Goal: Task Accomplishment & Management: Use online tool/utility

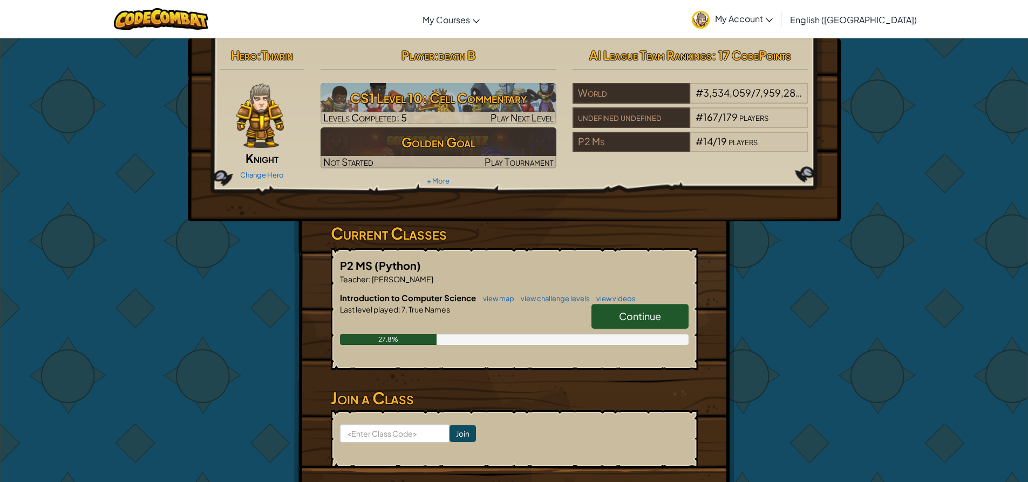
click at [644, 315] on span "Continue" at bounding box center [640, 316] width 42 height 12
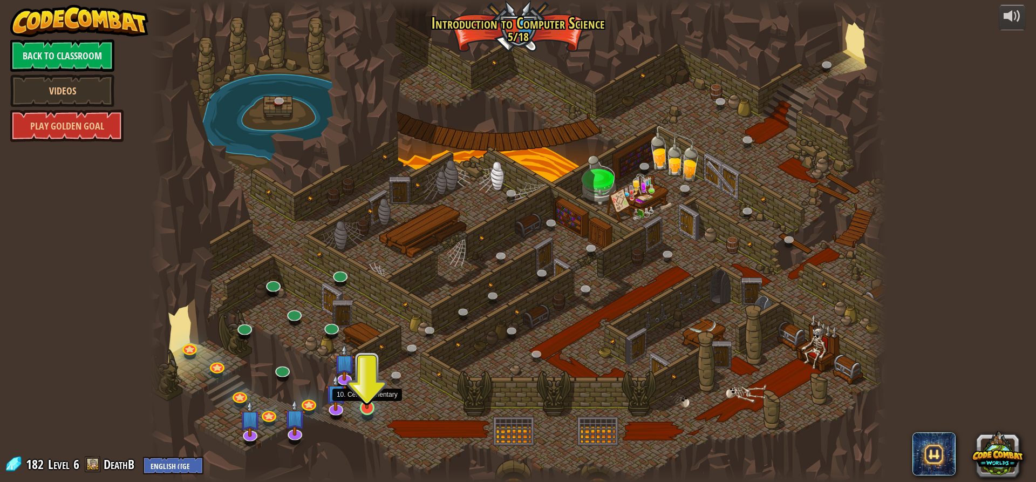
click at [373, 400] on img at bounding box center [366, 386] width 19 height 45
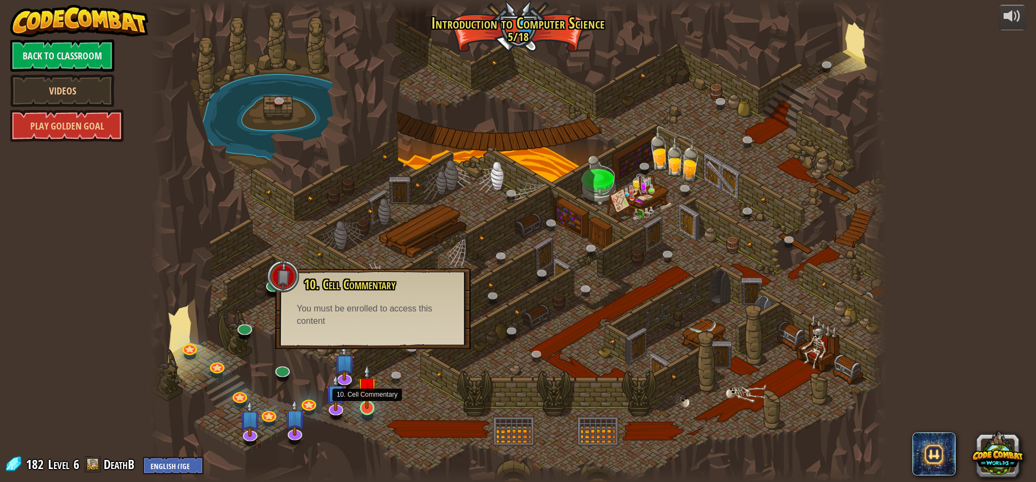
click at [369, 398] on img at bounding box center [366, 386] width 19 height 45
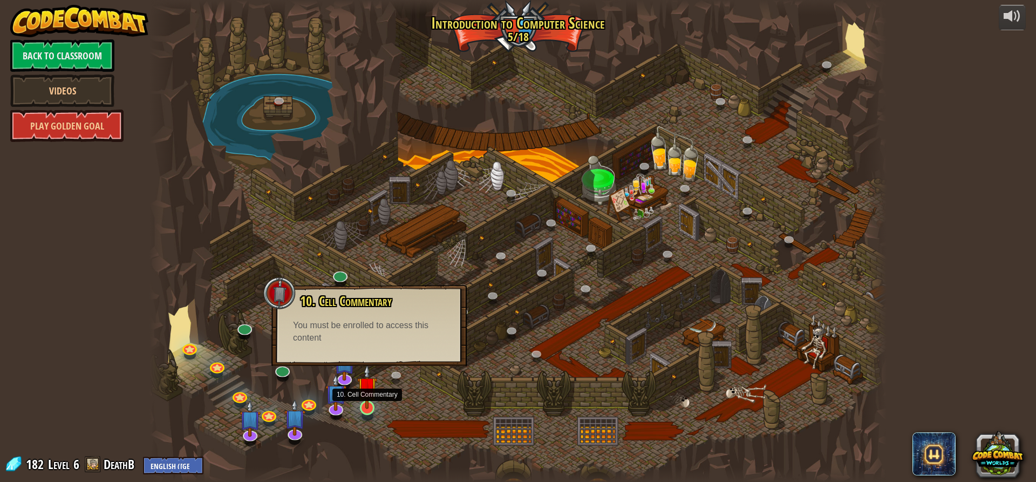
click at [369, 398] on img at bounding box center [366, 386] width 19 height 45
click at [369, 396] on img at bounding box center [366, 386] width 19 height 45
click at [368, 409] on div at bounding box center [367, 407] width 15 height 15
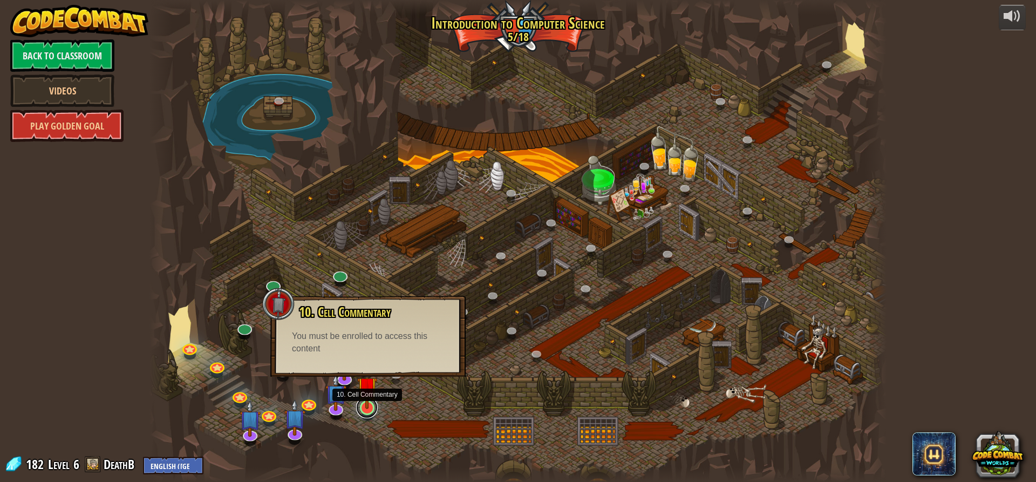
click at [368, 409] on link at bounding box center [367, 408] width 22 height 22
click at [368, 407] on img at bounding box center [366, 386] width 19 height 45
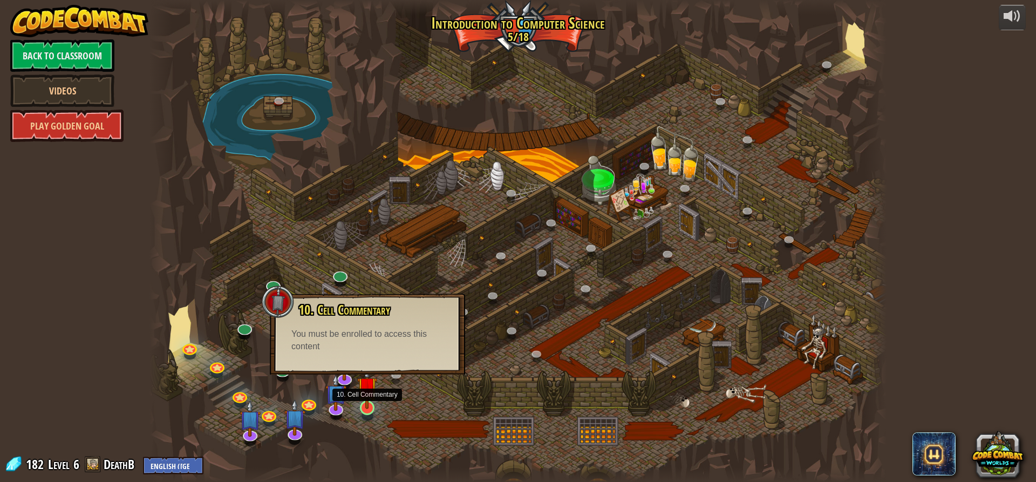
click at [370, 404] on img at bounding box center [366, 386] width 19 height 45
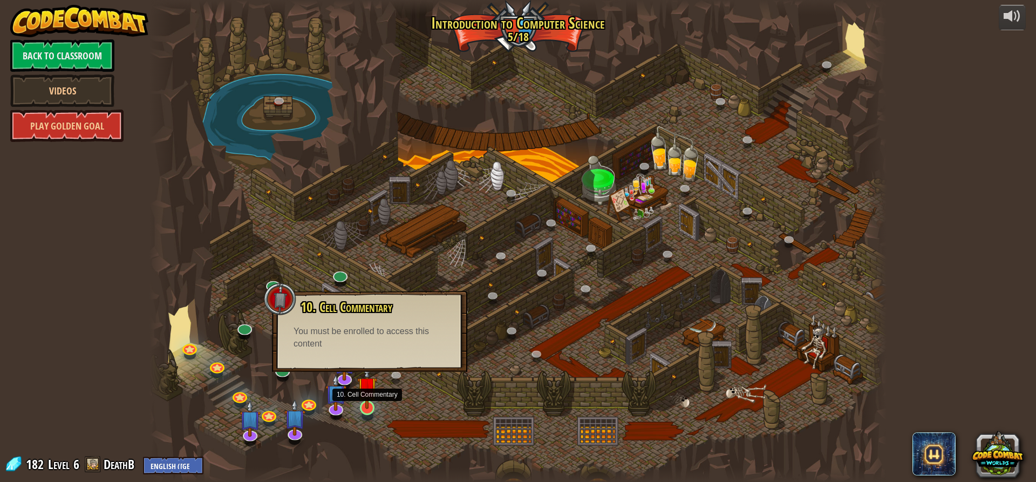
click at [370, 404] on img at bounding box center [366, 386] width 19 height 45
click at [390, 158] on div at bounding box center [518, 241] width 737 height 482
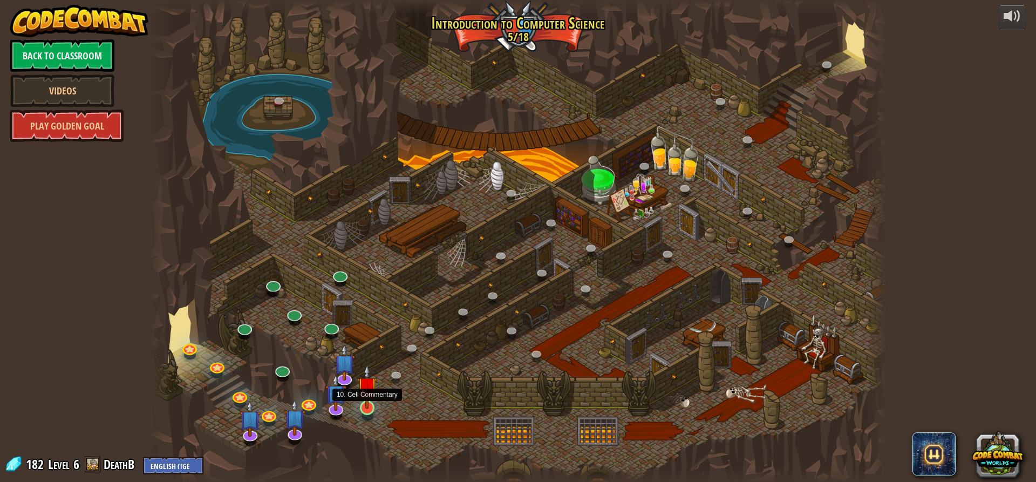
click at [364, 400] on img at bounding box center [366, 386] width 19 height 45
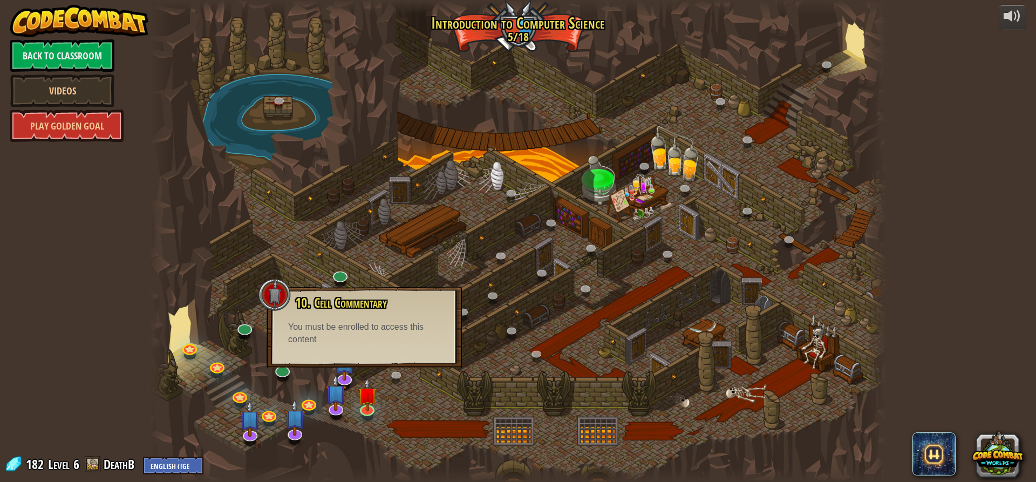
click at [290, 366] on div "10. Cell Commentary Trapped in a prison cell with the famous wizard! Say the pa…" at bounding box center [364, 327] width 195 height 81
click at [281, 366] on div "10. Cell Commentary Trapped in a prison cell with the famous wizard! Say the pa…" at bounding box center [364, 327] width 195 height 81
drag, startPoint x: 206, startPoint y: 440, endPoint x: 200, endPoint y: 443, distance: 6.8
click at [199, 449] on div at bounding box center [518, 241] width 737 height 482
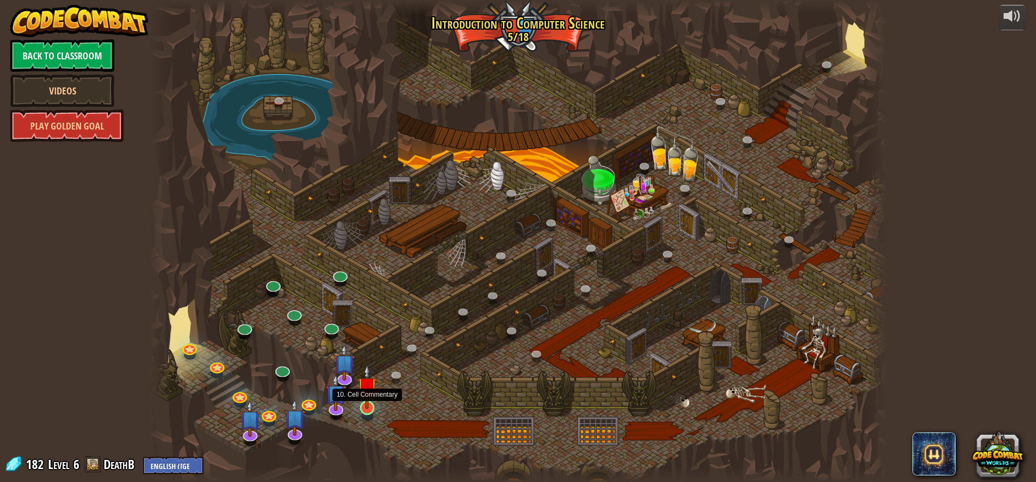
click at [364, 402] on img at bounding box center [366, 386] width 19 height 45
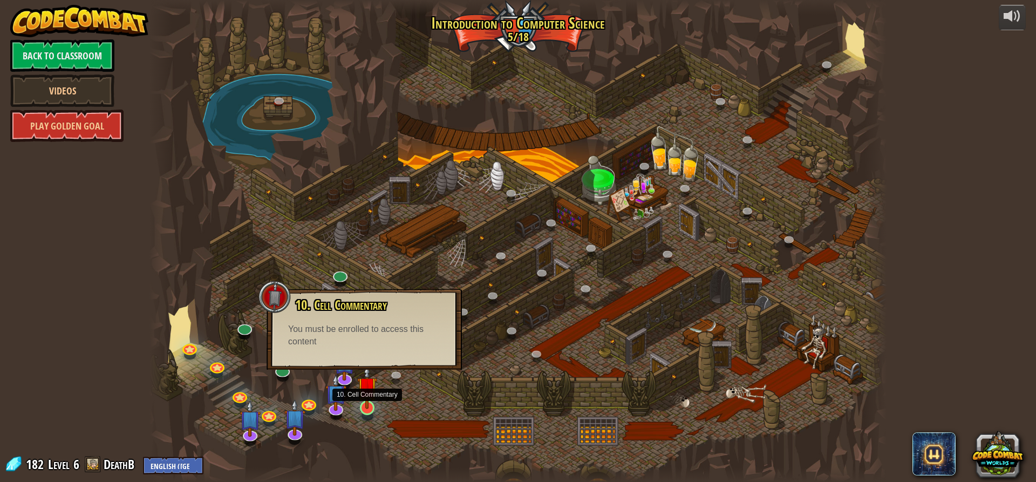
click at [364, 402] on img at bounding box center [366, 386] width 19 height 45
click at [362, 403] on img at bounding box center [366, 386] width 19 height 45
click at [350, 374] on img at bounding box center [345, 353] width 22 height 49
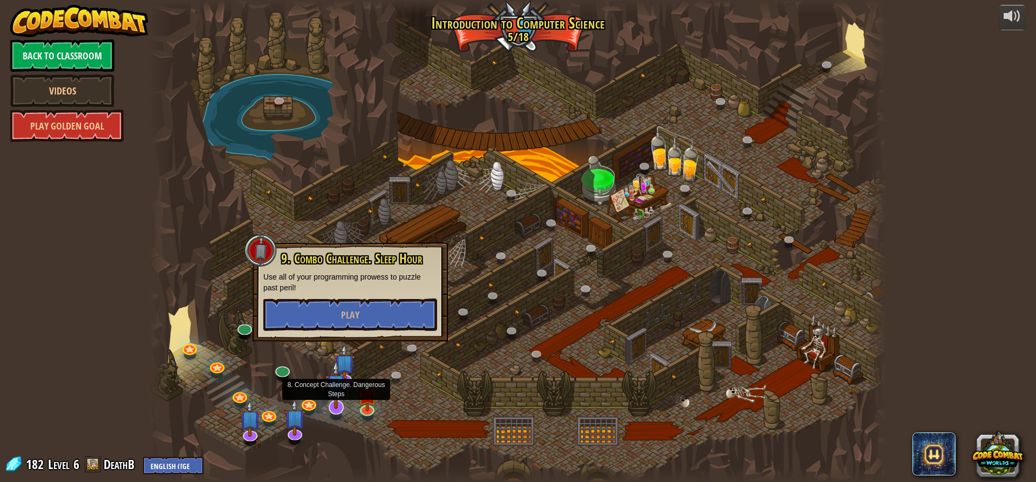
click at [331, 396] on img at bounding box center [336, 384] width 22 height 49
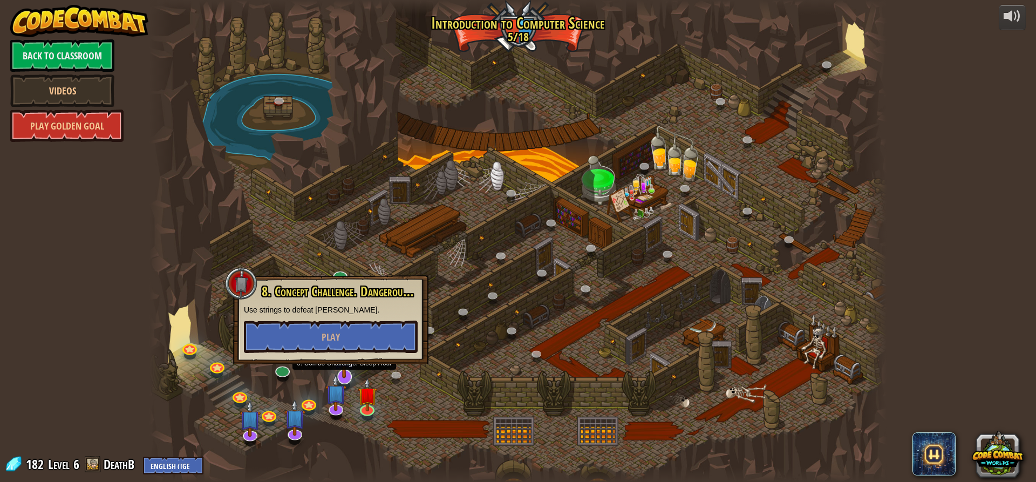
click at [344, 367] on img at bounding box center [345, 353] width 22 height 49
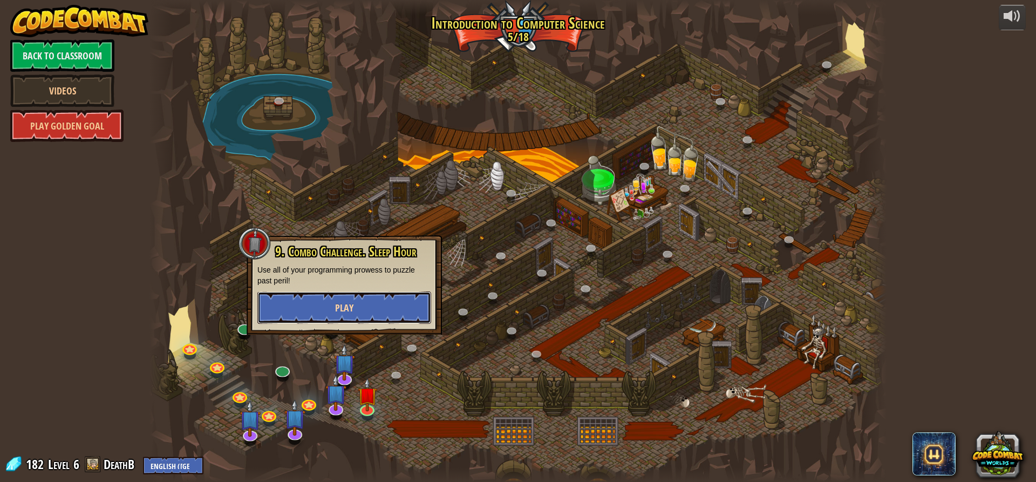
click at [359, 304] on button "Play" at bounding box center [344, 307] width 174 height 32
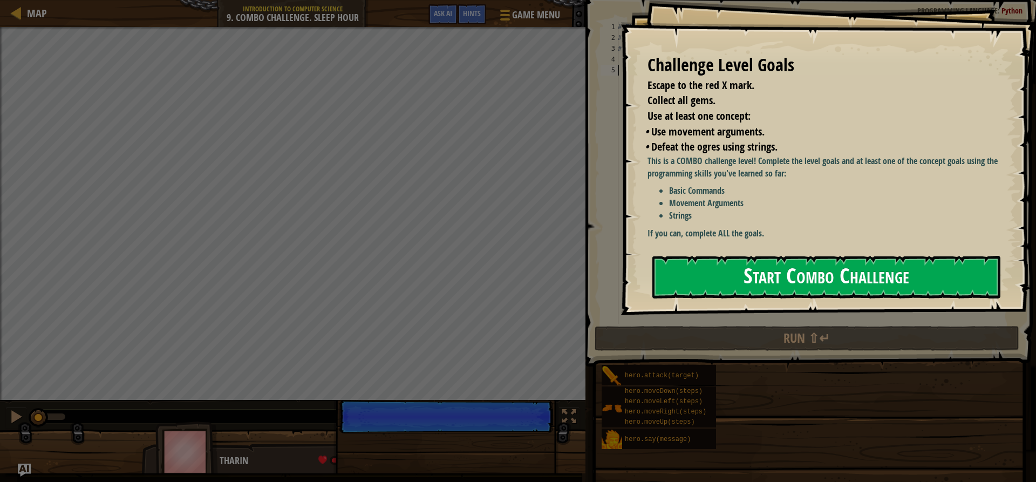
click at [731, 256] on button "Start Combo Challenge" at bounding box center [827, 277] width 348 height 43
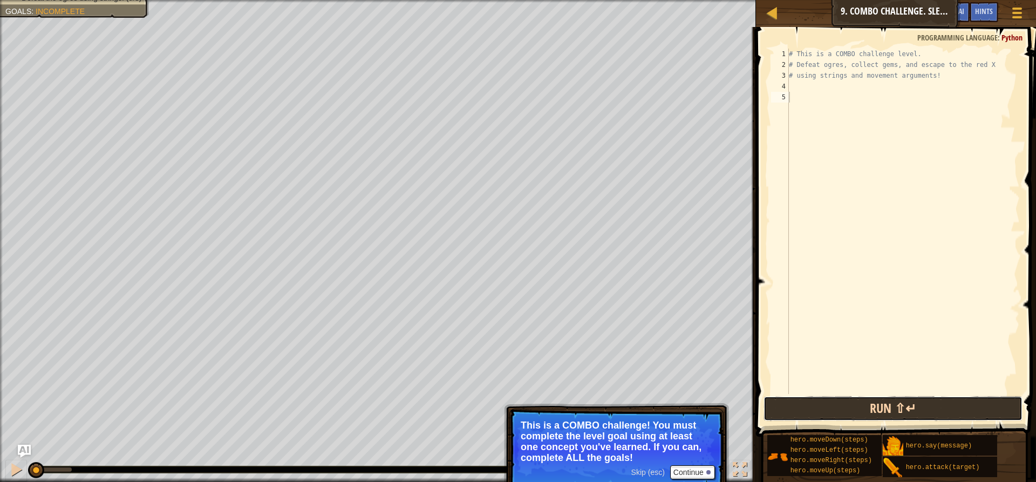
click at [861, 412] on button "Run ⇧↵" at bounding box center [893, 408] width 259 height 25
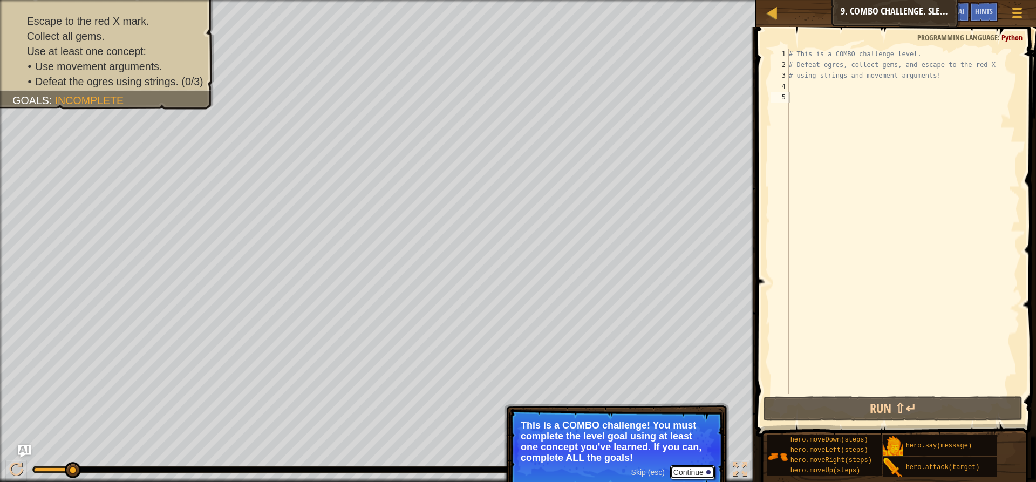
click at [684, 470] on button "Continue" at bounding box center [692, 472] width 45 height 14
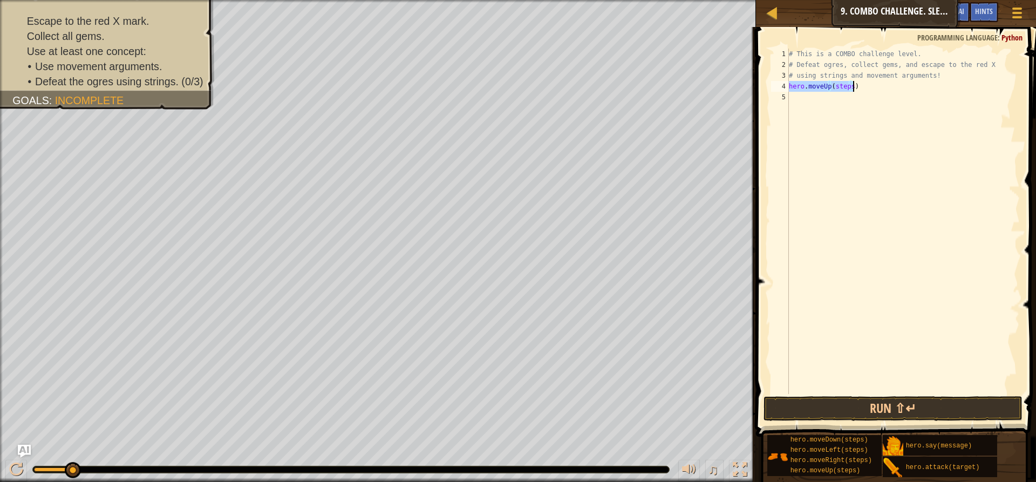
click at [847, 88] on div "# This is a COMBO challenge level. # Defeat [PERSON_NAME], collect gems, and es…" at bounding box center [903, 221] width 233 height 345
click at [847, 90] on div "# This is a COMBO challenge level. # Defeat [PERSON_NAME], collect gems, and es…" at bounding box center [903, 232] width 233 height 367
click at [851, 88] on div "# This is a COMBO challenge level. # Defeat [PERSON_NAME], collect gems, and es…" at bounding box center [903, 232] width 233 height 367
type textarea "hero.moveUp()"
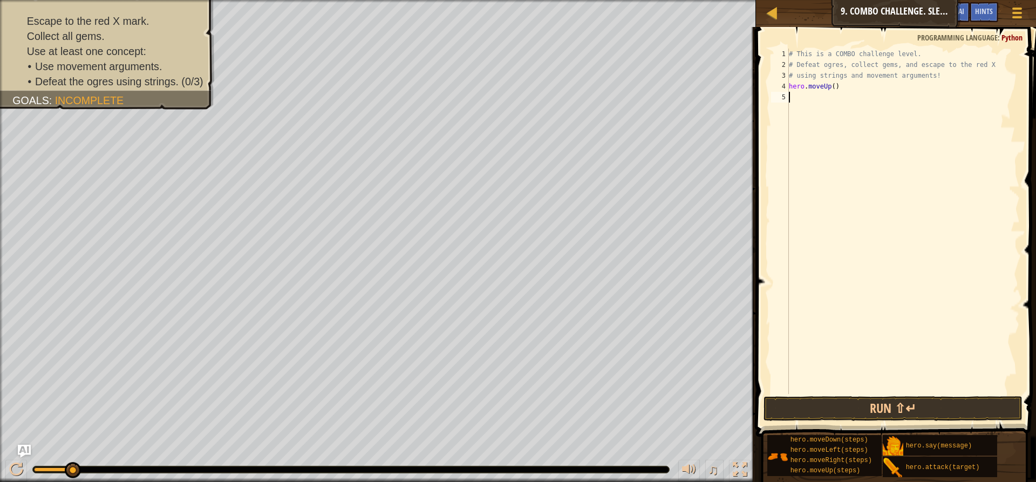
click at [843, 99] on div "# This is a COMBO challenge level. # Defeat [PERSON_NAME], collect gems, and es…" at bounding box center [903, 232] width 233 height 367
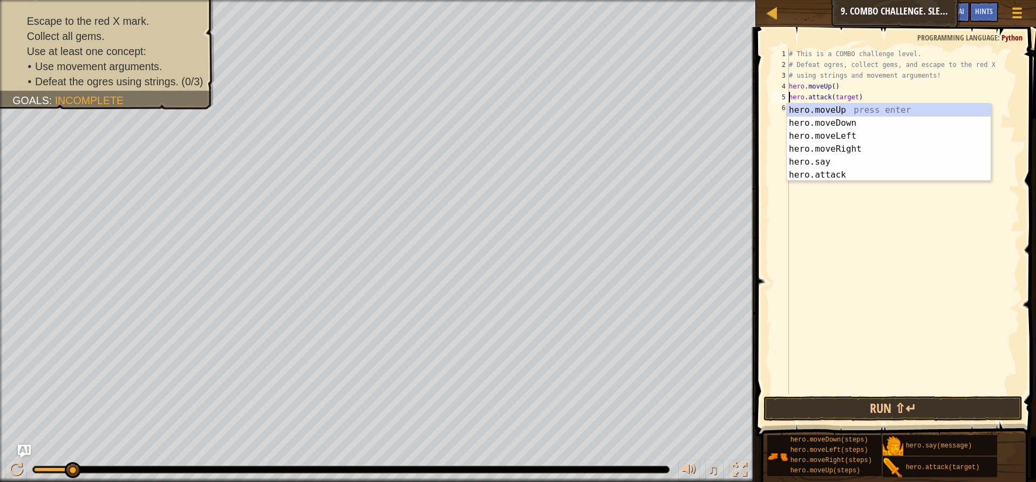
click at [852, 98] on div "# This is a COMBO challenge level. # Defeat [PERSON_NAME], collect gems, and es…" at bounding box center [903, 232] width 233 height 367
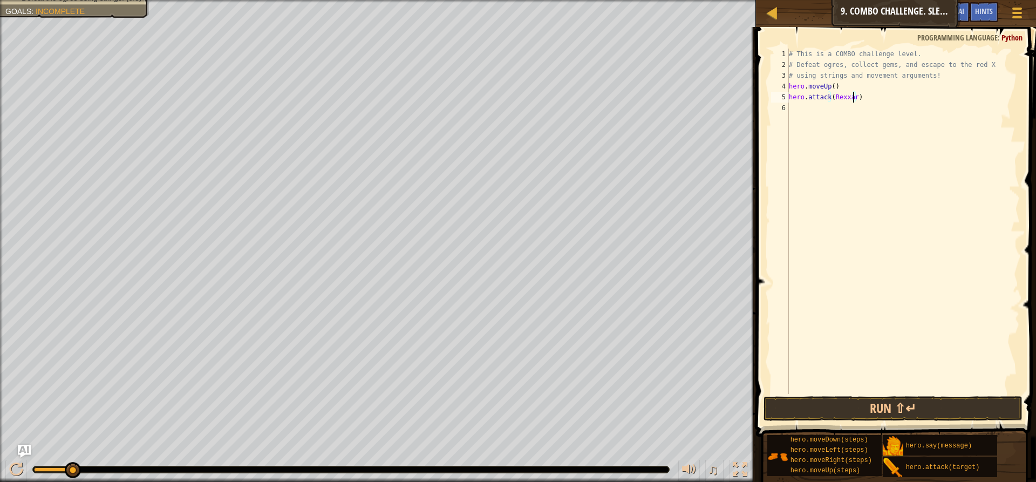
scroll to position [5, 5]
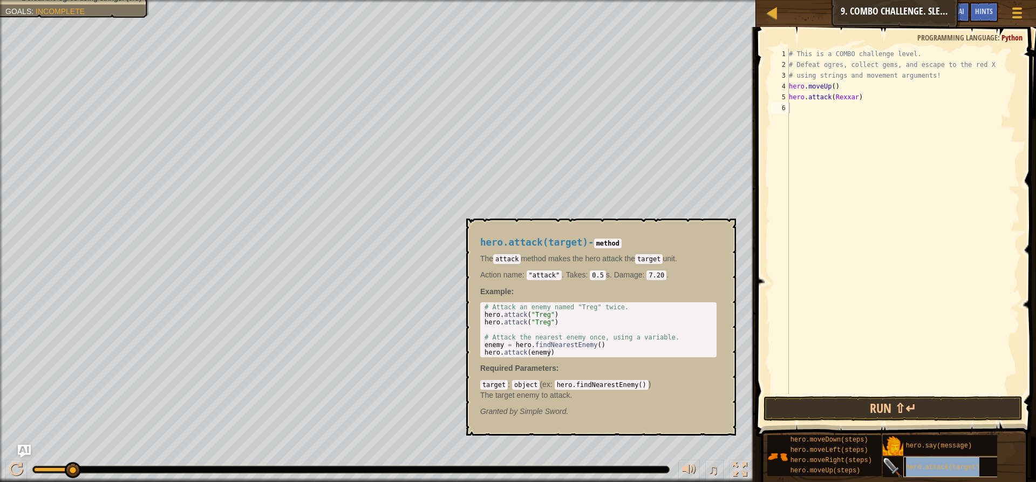
type textarea "hero.attack(target)"
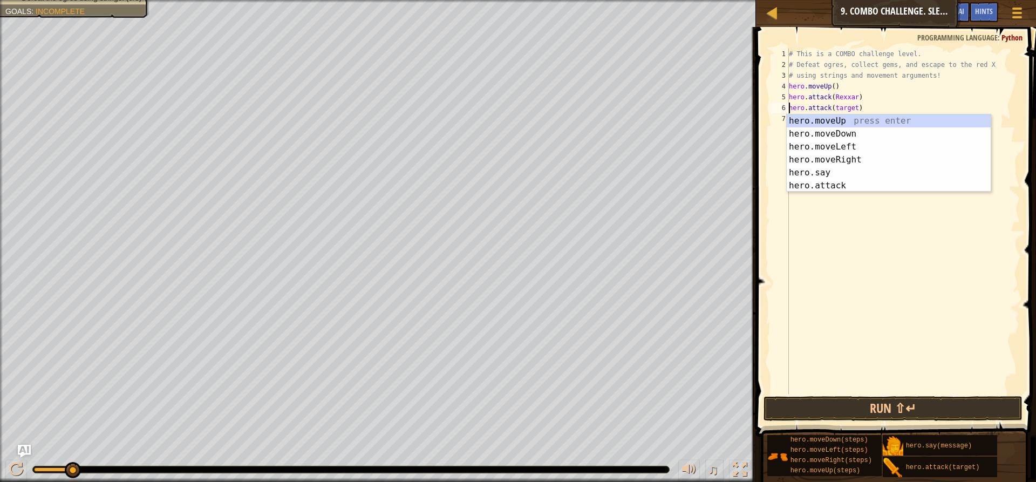
click at [831, 200] on div "# This is a COMBO challenge level. # Defeat [PERSON_NAME], collect gems, and es…" at bounding box center [903, 232] width 233 height 367
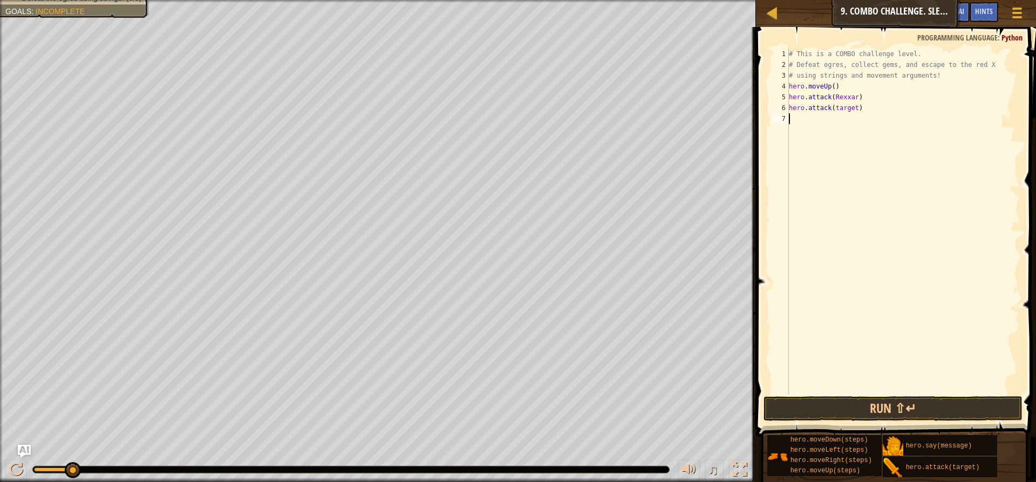
scroll to position [5, 0]
click at [852, 111] on div "# This is a COMBO challenge level. # Defeat [PERSON_NAME], collect gems, and es…" at bounding box center [903, 232] width 233 height 367
click at [817, 403] on button "Run ⇧↵" at bounding box center [893, 408] width 259 height 25
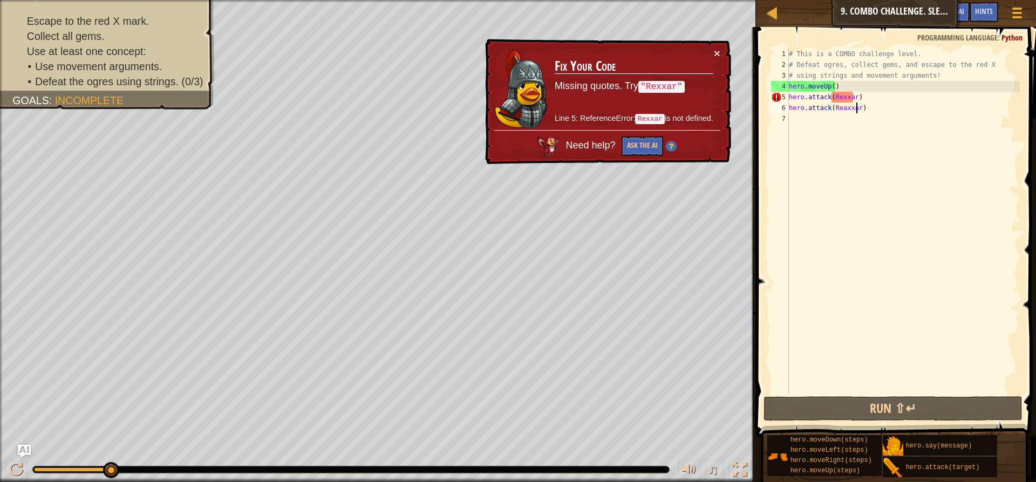
click at [841, 94] on div "# This is a COMBO challenge level. # Defeat [PERSON_NAME], collect gems, and es…" at bounding box center [903, 232] width 233 height 367
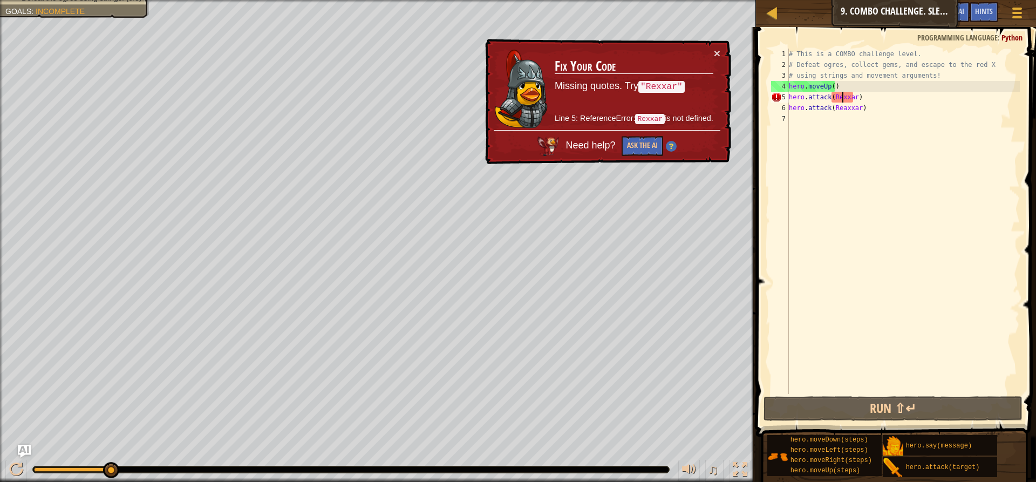
click at [853, 100] on div "# This is a COMBO challenge level. # Defeat [PERSON_NAME], collect gems, and es…" at bounding box center [903, 232] width 233 height 367
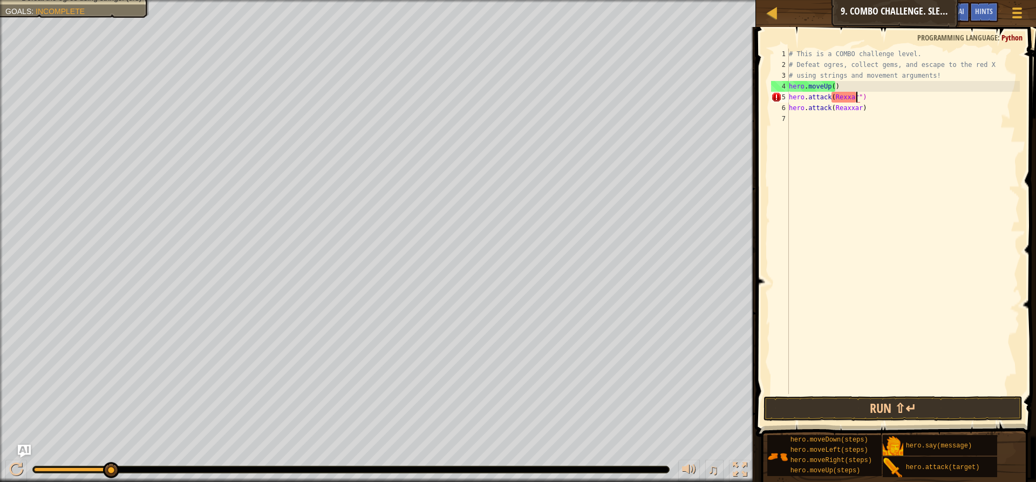
scroll to position [5, 5]
click at [829, 99] on div "# This is a COMBO challenge level. # Defeat [PERSON_NAME], collect gems, and es…" at bounding box center [903, 232] width 233 height 367
click at [832, 98] on div "# This is a COMBO challenge level. # Defeat [PERSON_NAME], collect gems, and es…" at bounding box center [903, 221] width 233 height 345
click at [831, 112] on div "# This is a COMBO challenge level. # Defeat [PERSON_NAME], collect gems, and es…" at bounding box center [903, 232] width 233 height 367
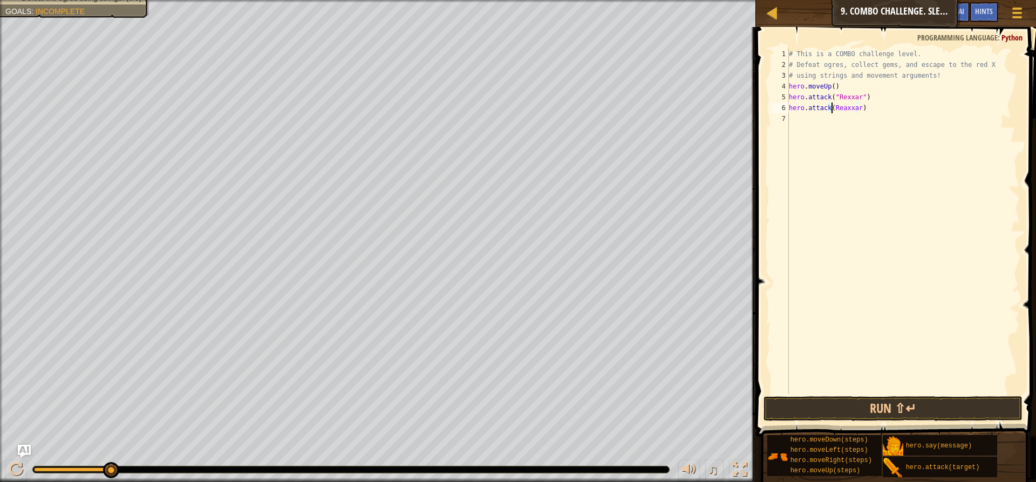
scroll to position [5, 4]
click at [859, 111] on div "# This is a COMBO challenge level. # Defeat [PERSON_NAME], collect gems, and es…" at bounding box center [903, 232] width 233 height 367
click at [824, 400] on button "Run ⇧↵" at bounding box center [893, 408] width 259 height 25
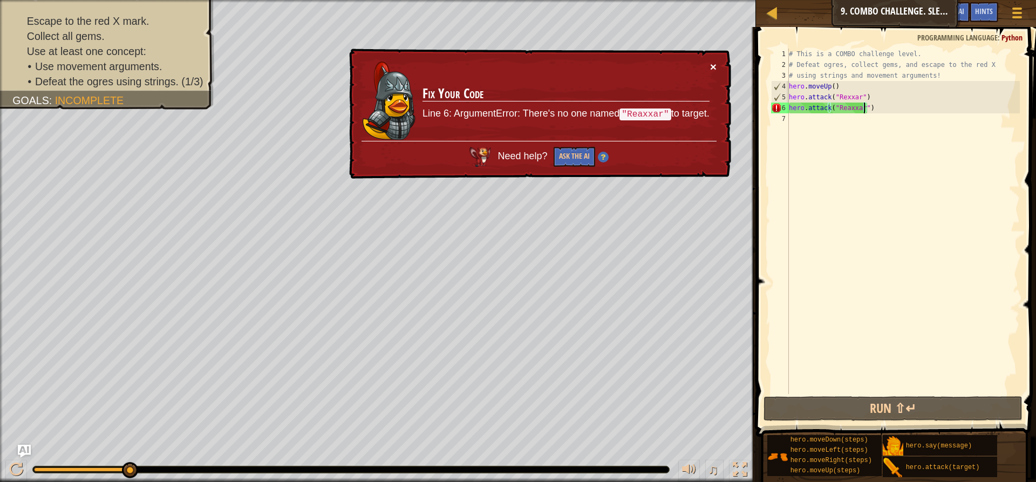
click at [715, 66] on button "×" at bounding box center [713, 66] width 6 height 11
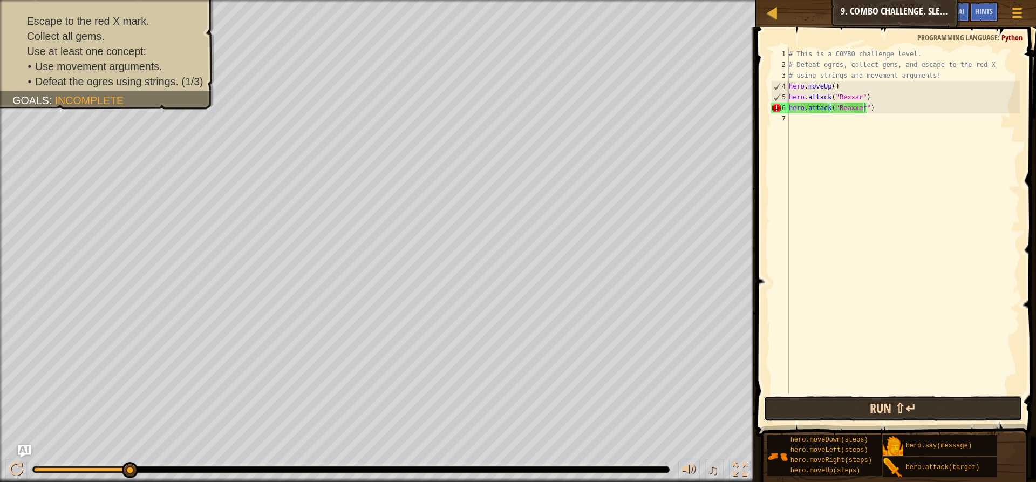
click at [854, 411] on button "Run ⇧↵" at bounding box center [893, 408] width 259 height 25
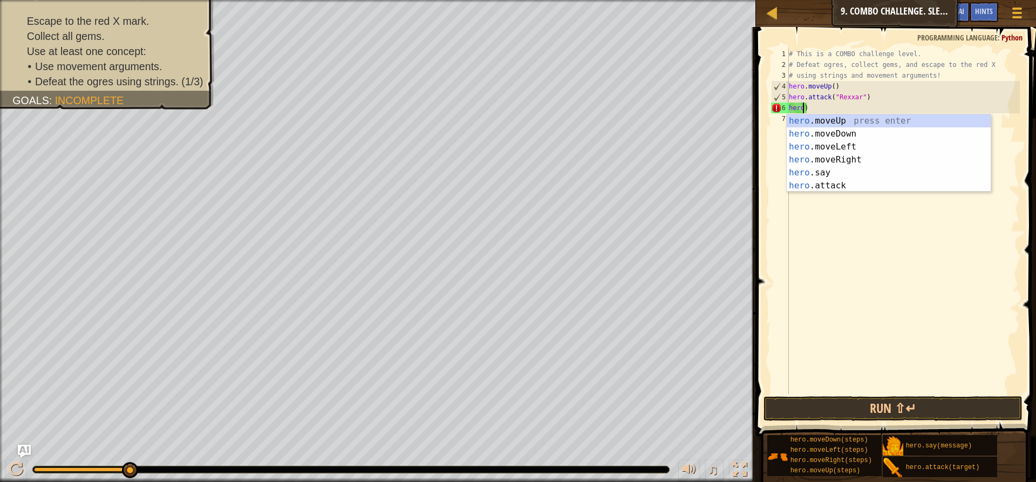
scroll to position [5, 0]
type textarea ")"
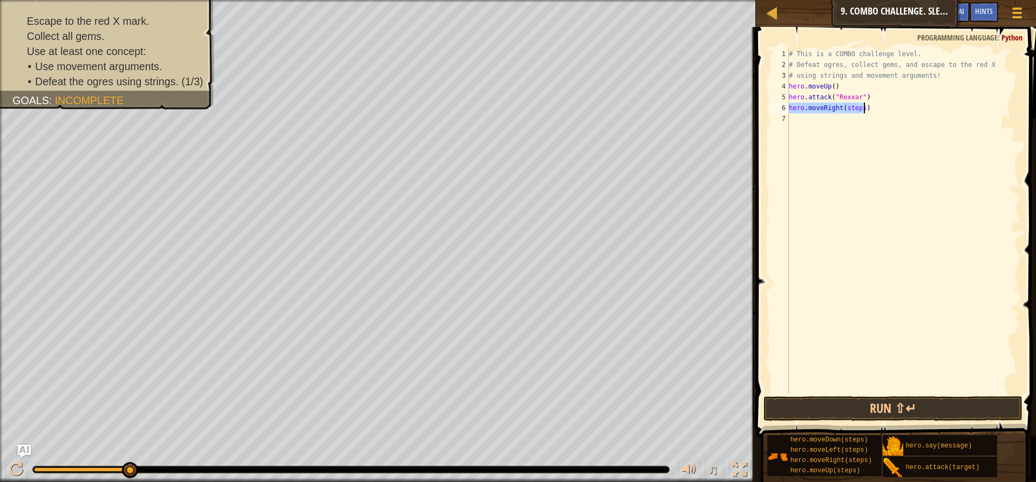
click at [858, 113] on div "# This is a COMBO challenge level. # Defeat [PERSON_NAME], collect gems, and es…" at bounding box center [903, 221] width 233 height 345
click at [859, 110] on div "# This is a COMBO challenge level. # Defeat [PERSON_NAME], collect gems, and es…" at bounding box center [903, 232] width 233 height 367
type textarea "hero.moveRight()"
click at [826, 120] on div "# This is a COMBO challenge level. # Defeat [PERSON_NAME], collect gems, and es…" at bounding box center [903, 232] width 233 height 367
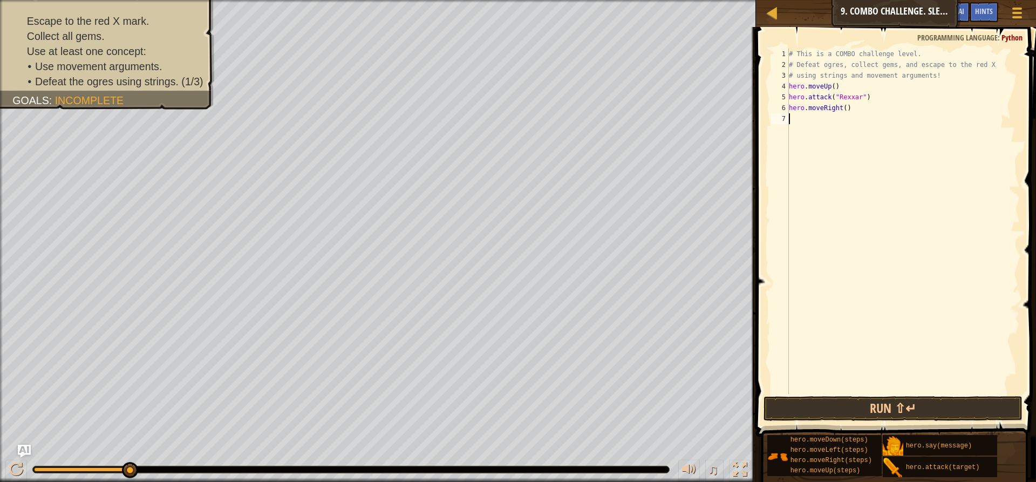
scroll to position [5, 0]
click at [853, 121] on div "# This is a COMBO challenge level. # Defeat [PERSON_NAME], collect gems, and es…" at bounding box center [903, 232] width 233 height 367
click at [829, 406] on button "Run ⇧↵" at bounding box center [893, 408] width 259 height 25
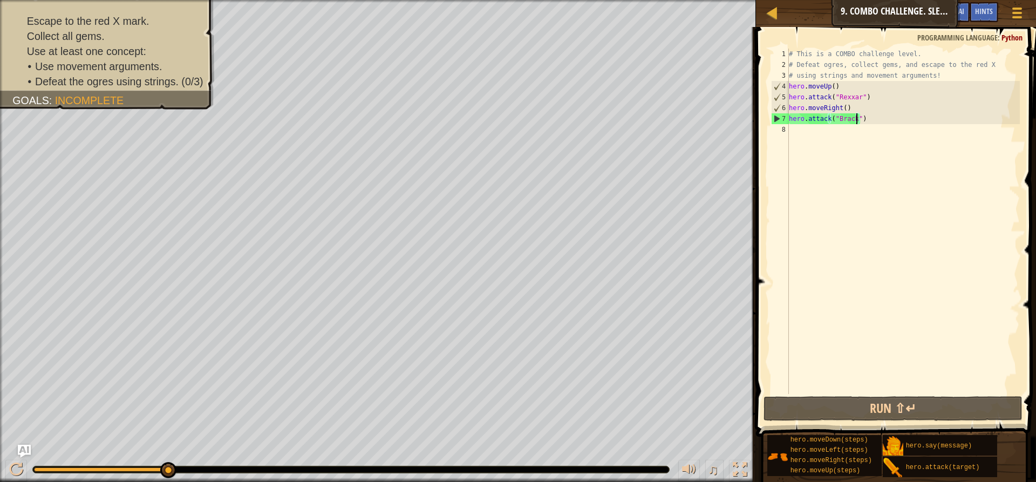
click at [777, 118] on div "7" at bounding box center [780, 118] width 17 height 11
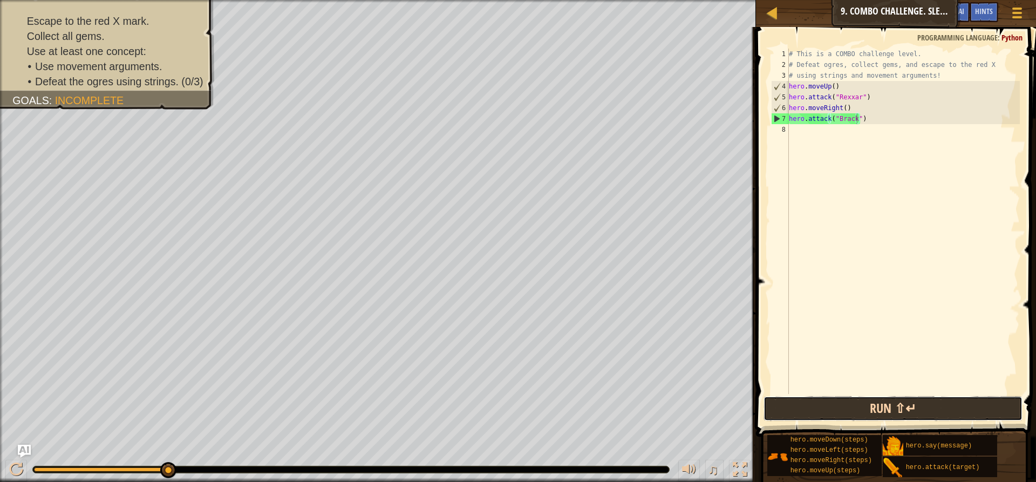
click at [823, 411] on button "Run ⇧↵" at bounding box center [893, 408] width 259 height 25
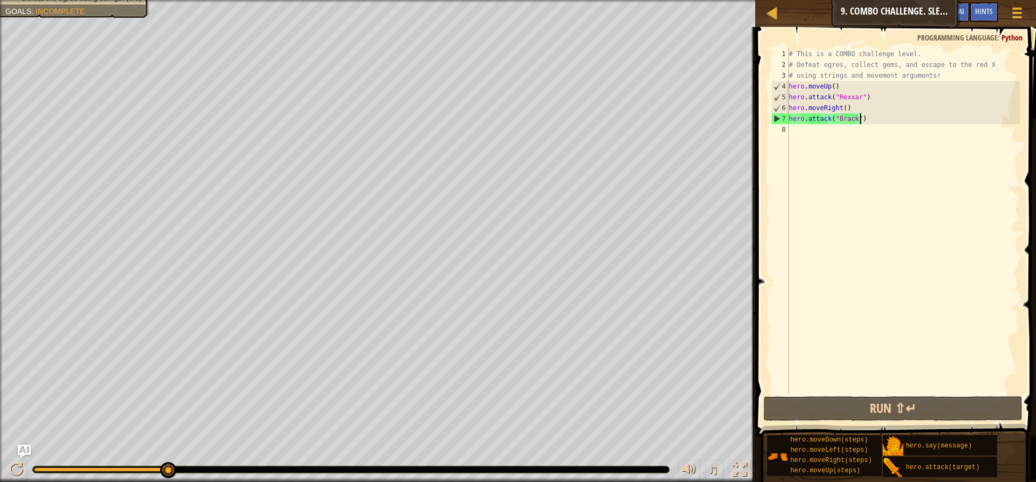
click at [882, 114] on div "# This is a COMBO challenge level. # Defeat [PERSON_NAME], collect gems, and es…" at bounding box center [903, 232] width 233 height 367
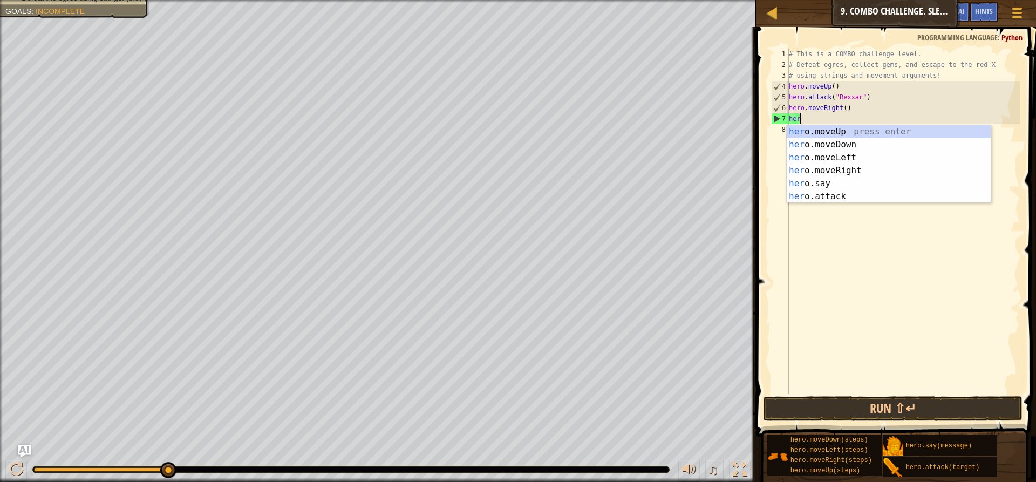
scroll to position [5, 0]
type textarea "h"
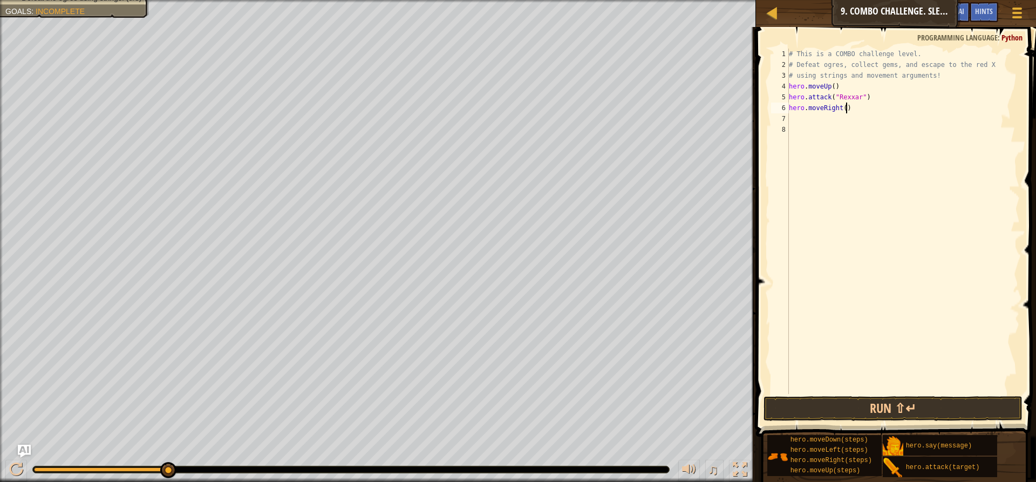
click at [852, 104] on div "# This is a COMBO challenge level. # Defeat [PERSON_NAME], collect gems, and es…" at bounding box center [903, 232] width 233 height 367
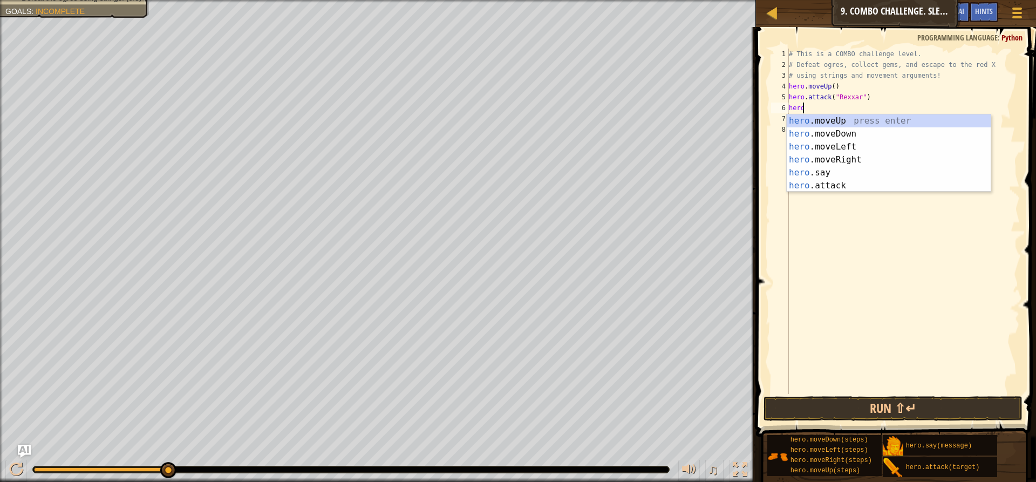
type textarea "h"
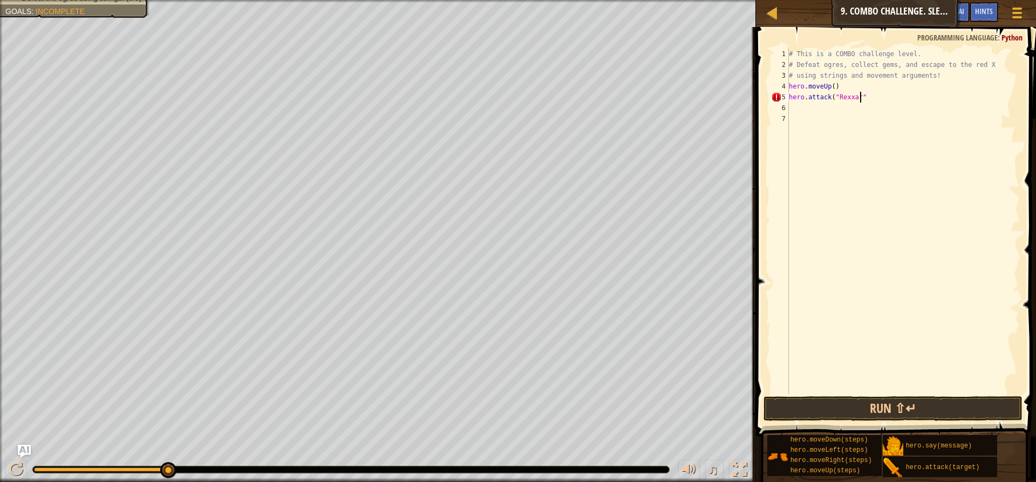
type textarea "hero.attack("Rexxar")"
click at [841, 103] on div "# This is a COMBO challenge level. # Defeat [PERSON_NAME], collect gems, and es…" at bounding box center [903, 232] width 233 height 367
click at [852, 107] on div "# This is a COMBO challenge level. # Defeat [PERSON_NAME], collect gems, and es…" at bounding box center [903, 221] width 233 height 345
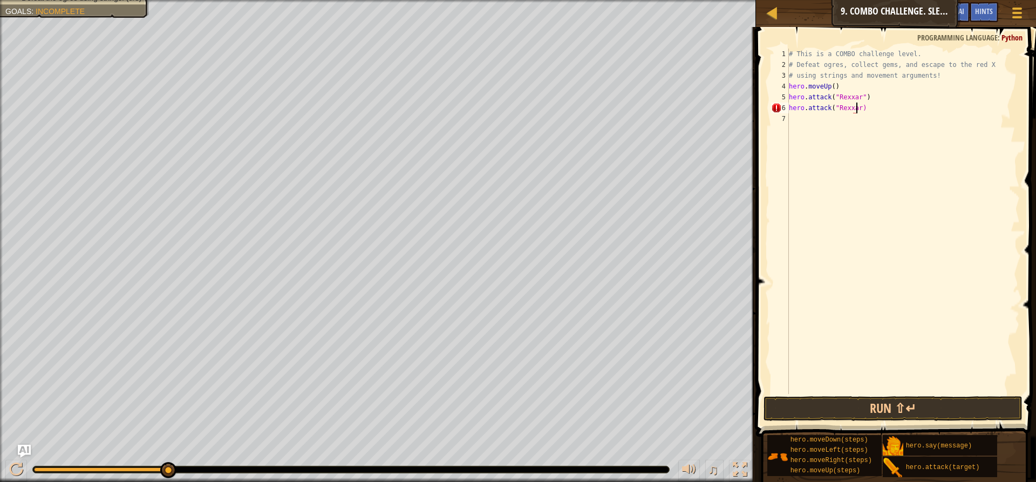
scroll to position [5, 5]
click at [860, 123] on div "# This is a COMBO challenge level. # Defeat [PERSON_NAME], collect gems, and es…" at bounding box center [903, 232] width 233 height 367
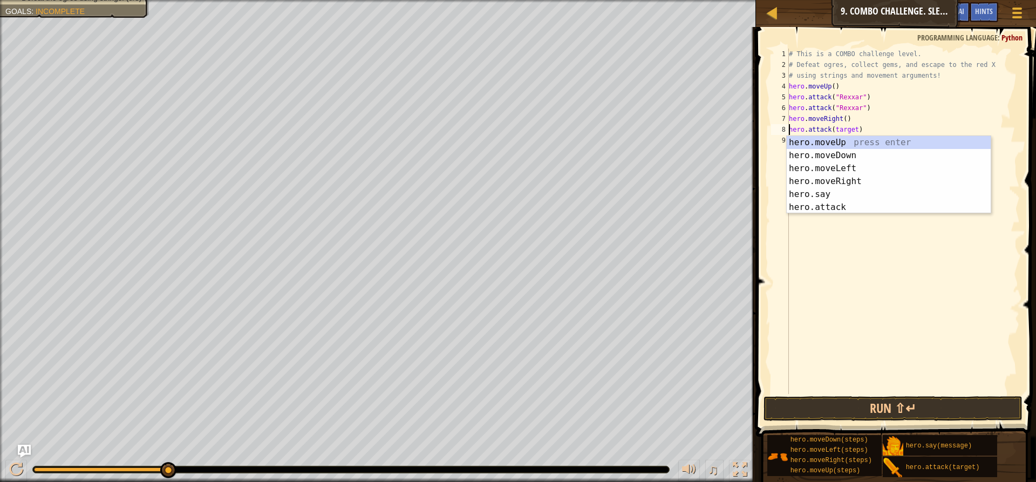
click at [854, 129] on div "# This is a COMBO challenge level. # Defeat [PERSON_NAME], collect gems, and es…" at bounding box center [903, 232] width 233 height 367
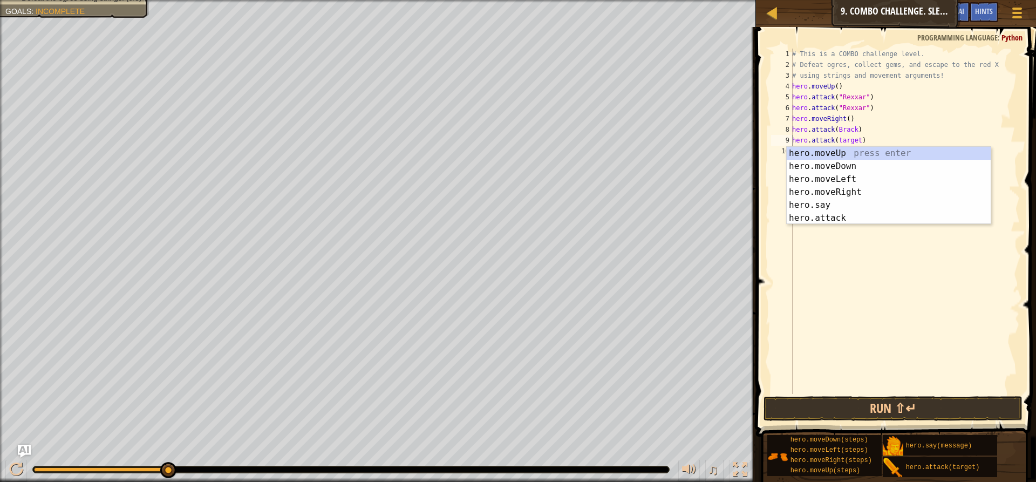
click at [855, 138] on div "# This is a COMBO challenge level. # Defeat [PERSON_NAME], collect gems, and es…" at bounding box center [905, 232] width 230 height 367
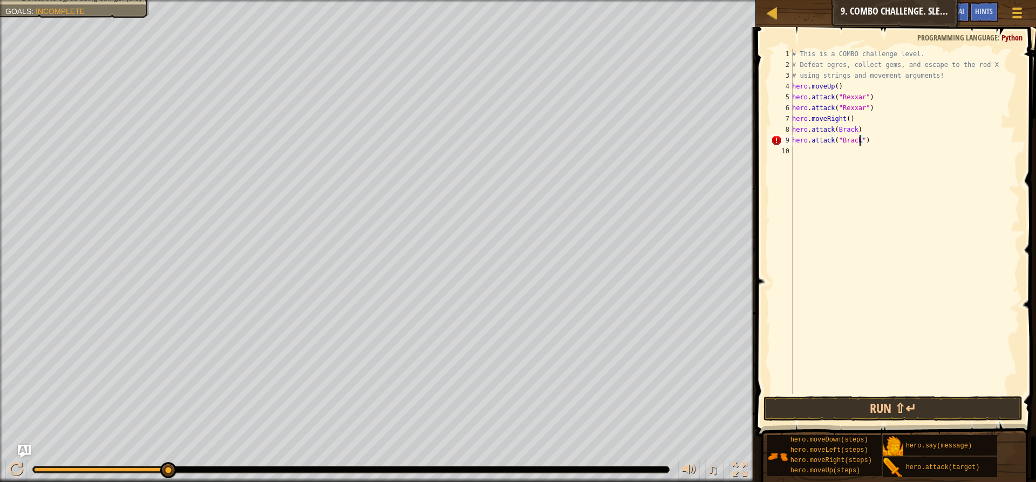
scroll to position [5, 5]
click at [834, 132] on div "# This is a COMBO challenge level. # Defeat [PERSON_NAME], collect gems, and es…" at bounding box center [905, 232] width 230 height 367
click at [854, 130] on div "# This is a COMBO challenge level. # Defeat [PERSON_NAME], collect gems, and es…" at bounding box center [905, 232] width 230 height 367
click at [857, 129] on div "# This is a COMBO challenge level. # Defeat [PERSON_NAME], collect gems, and es…" at bounding box center [905, 232] width 230 height 367
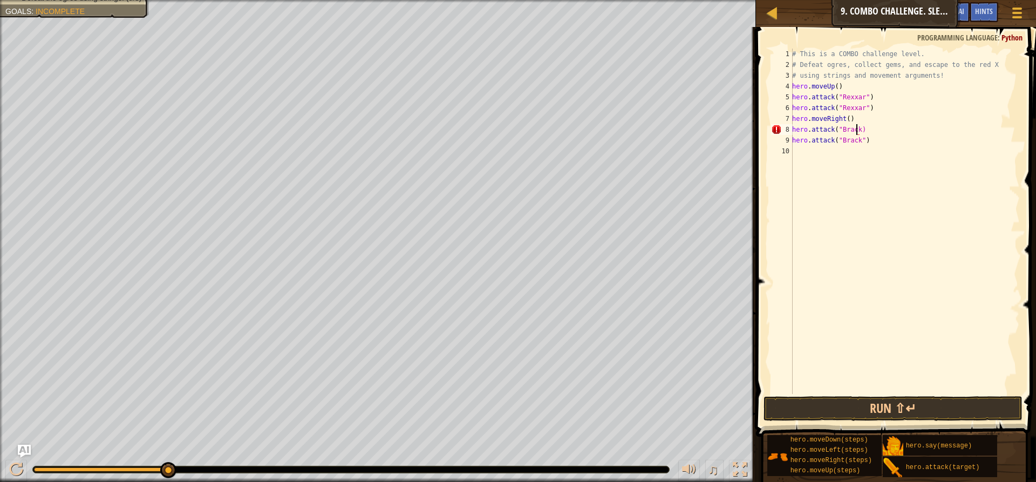
type textarea "hero.attack("Brack")"
click at [839, 159] on div "# This is a COMBO challenge level. # Defeat [PERSON_NAME], collect gems, and es…" at bounding box center [905, 232] width 230 height 367
click at [884, 411] on button "Run ⇧↵" at bounding box center [893, 408] width 259 height 25
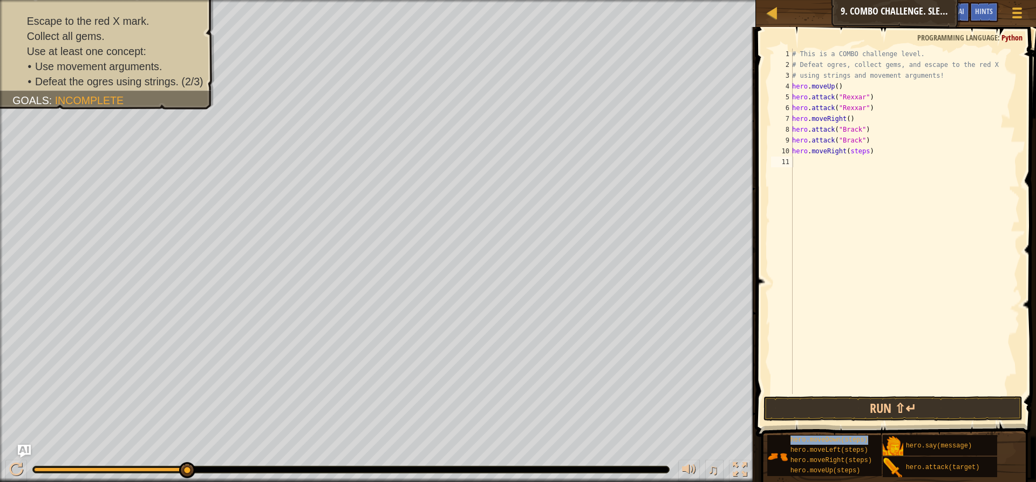
type textarea "hero.moveDown(steps)"
click at [811, 249] on div "# This is a COMBO challenge level. # Defeat [PERSON_NAME], collect gems, and es…" at bounding box center [905, 232] width 230 height 367
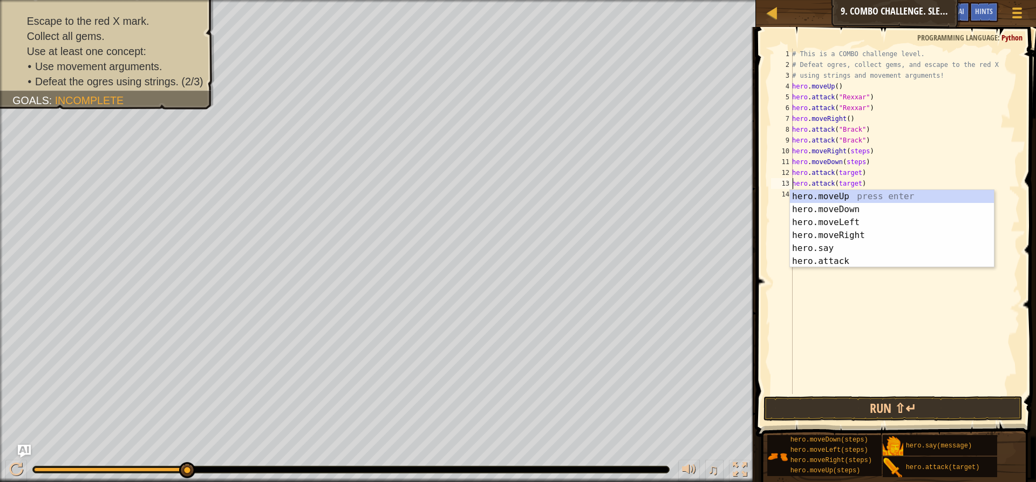
click at [863, 150] on div "# This is a COMBO challenge level. # Defeat [PERSON_NAME], collect gems, and es…" at bounding box center [905, 232] width 230 height 367
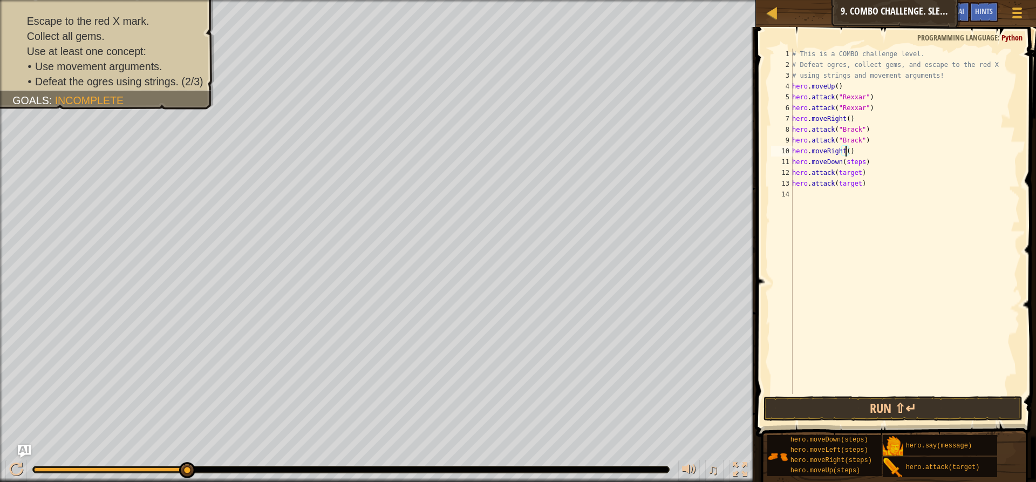
click at [859, 165] on div "# This is a COMBO challenge level. # Defeat [PERSON_NAME], collect gems, and es…" at bounding box center [905, 232] width 230 height 367
click at [855, 176] on div "# This is a COMBO challenge level. # Defeat [PERSON_NAME], collect gems, and es…" at bounding box center [905, 232] width 230 height 367
click at [858, 187] on div "# This is a COMBO challenge level. # Defeat [PERSON_NAME], collect gems, and es…" at bounding box center [905, 232] width 230 height 367
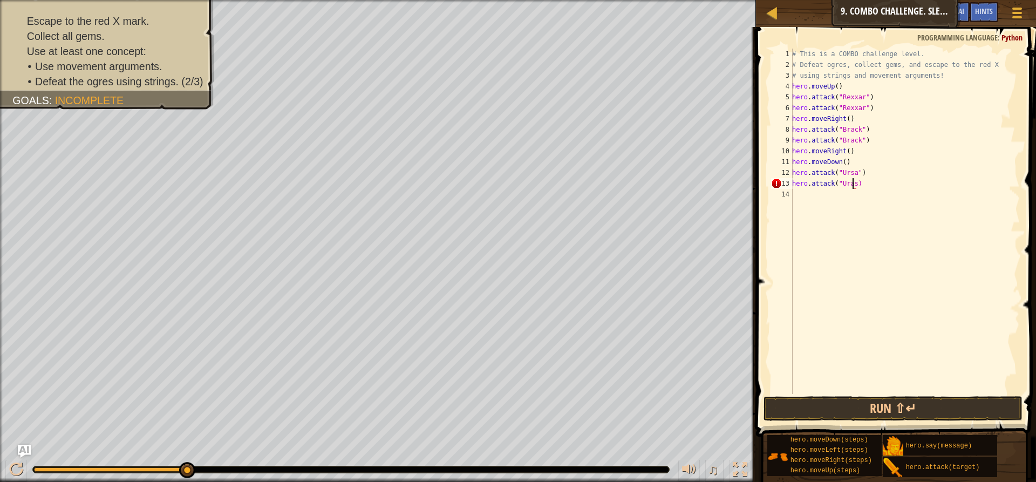
type textarea "hero.attack("Uras")"
click at [821, 195] on div "# This is a COMBO challenge level. # Defeat [PERSON_NAME], collect gems, and es…" at bounding box center [905, 232] width 230 height 367
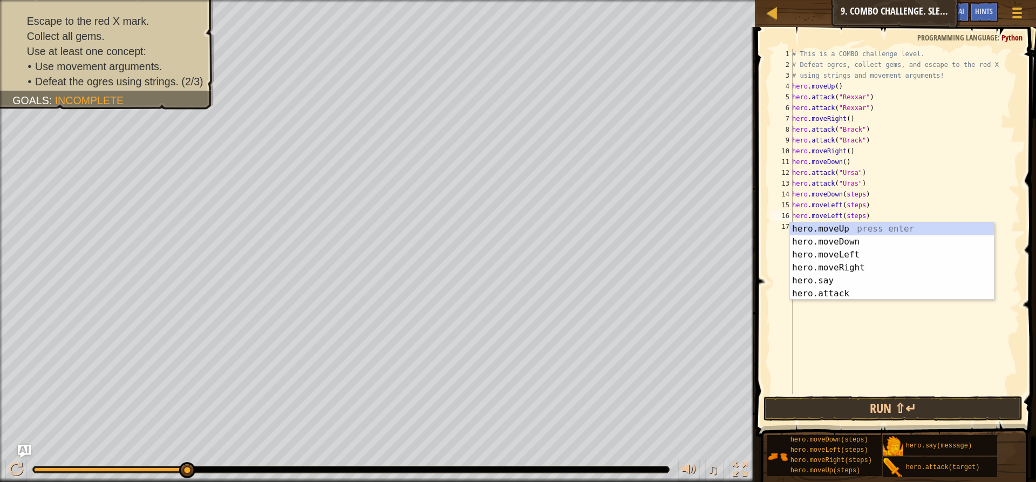
click at [892, 147] on div "# This is a COMBO challenge level. # Defeat [PERSON_NAME], collect gems, and es…" at bounding box center [905, 232] width 230 height 367
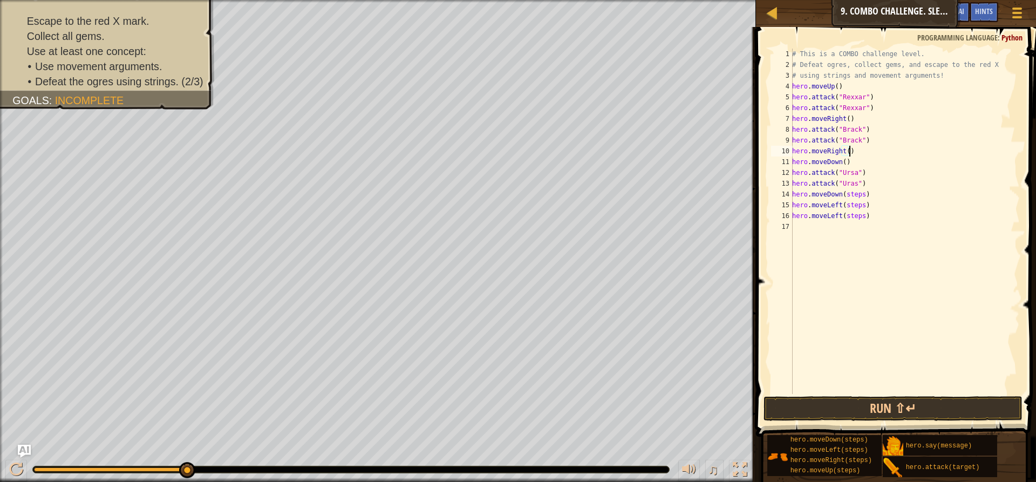
click at [859, 200] on div "# This is a COMBO challenge level. # Defeat [PERSON_NAME], collect gems, and es…" at bounding box center [905, 232] width 230 height 367
click at [859, 196] on div "# This is a COMBO challenge level. # Defeat [PERSON_NAME], collect gems, and es…" at bounding box center [905, 232] width 230 height 367
click at [858, 208] on div "# This is a COMBO challenge level. # Defeat [PERSON_NAME], collect gems, and es…" at bounding box center [905, 232] width 230 height 367
click at [858, 207] on div "# This is a COMBO challenge level. # Defeat [PERSON_NAME], collect gems, and es…" at bounding box center [905, 232] width 230 height 367
click at [859, 206] on div "# This is a COMBO challenge level. # Defeat [PERSON_NAME], collect gems, and es…" at bounding box center [905, 232] width 230 height 367
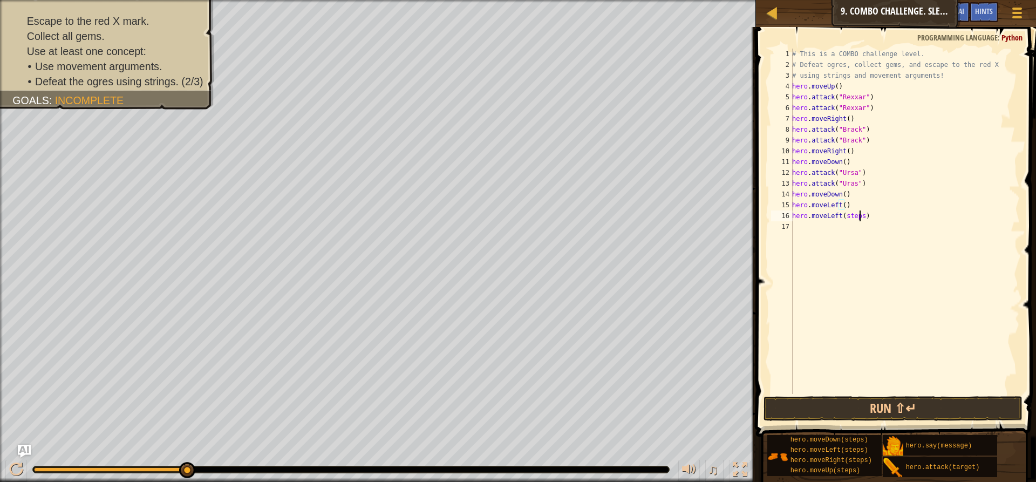
click at [859, 219] on div "# This is a COMBO challenge level. # Defeat [PERSON_NAME], collect gems, and es…" at bounding box center [905, 232] width 230 height 367
click at [832, 406] on button "Run ⇧↵" at bounding box center [893, 408] width 259 height 25
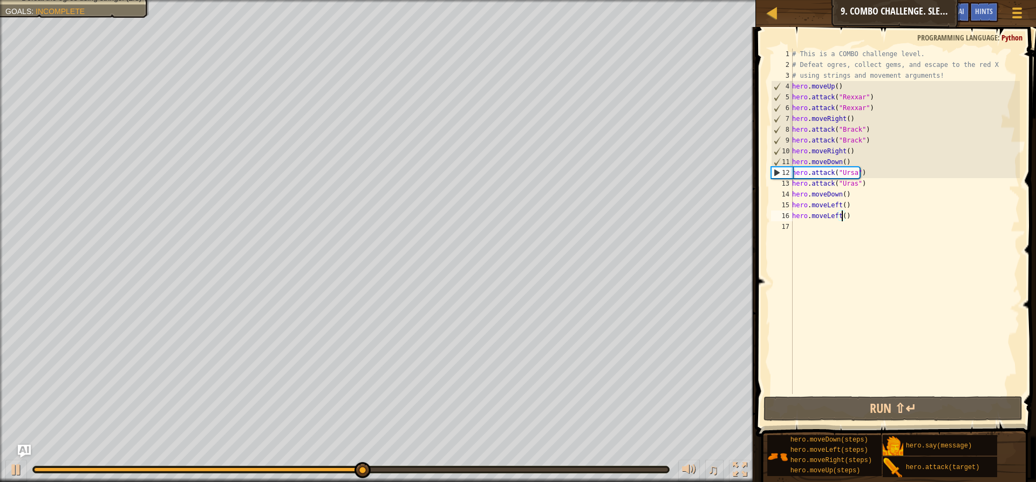
click at [860, 217] on div "# This is a COMBO challenge level. # Defeat [PERSON_NAME], collect gems, and es…" at bounding box center [905, 232] width 230 height 367
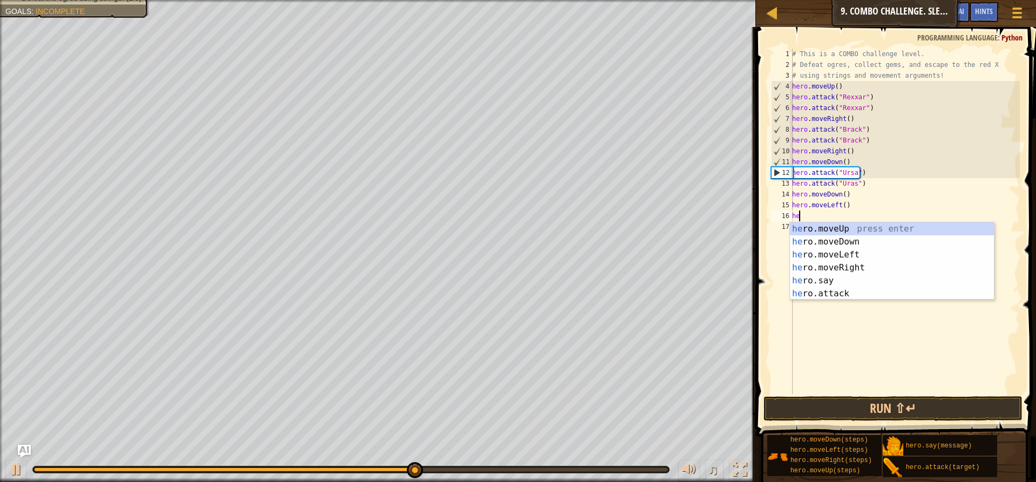
type textarea "h"
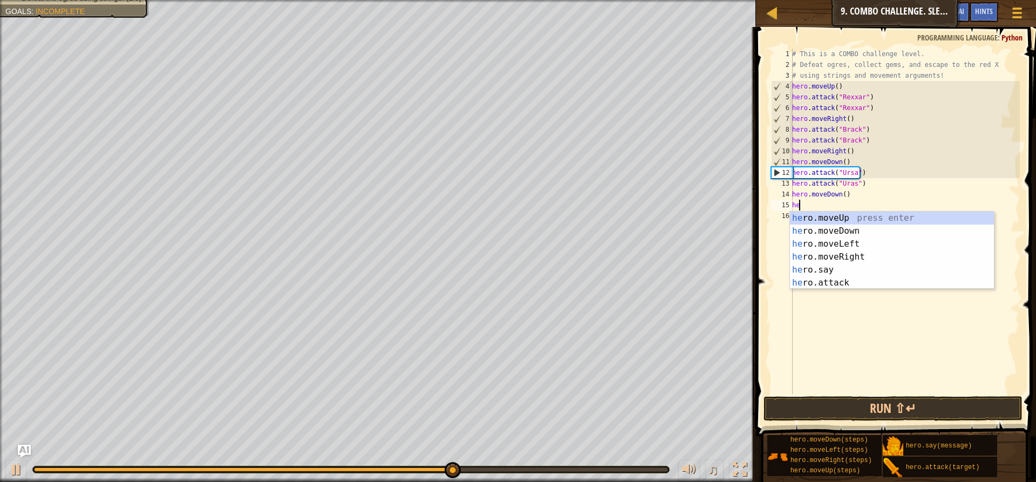
type textarea "h"
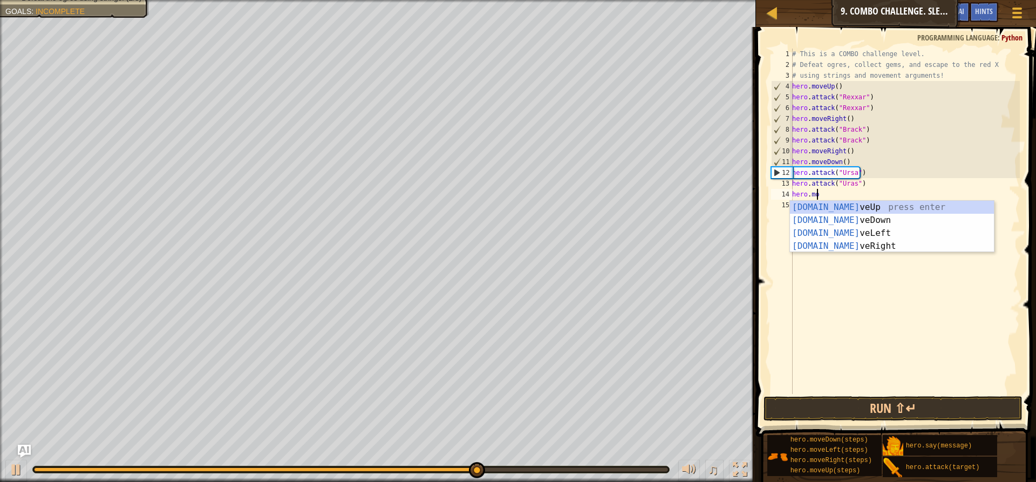
type textarea "h"
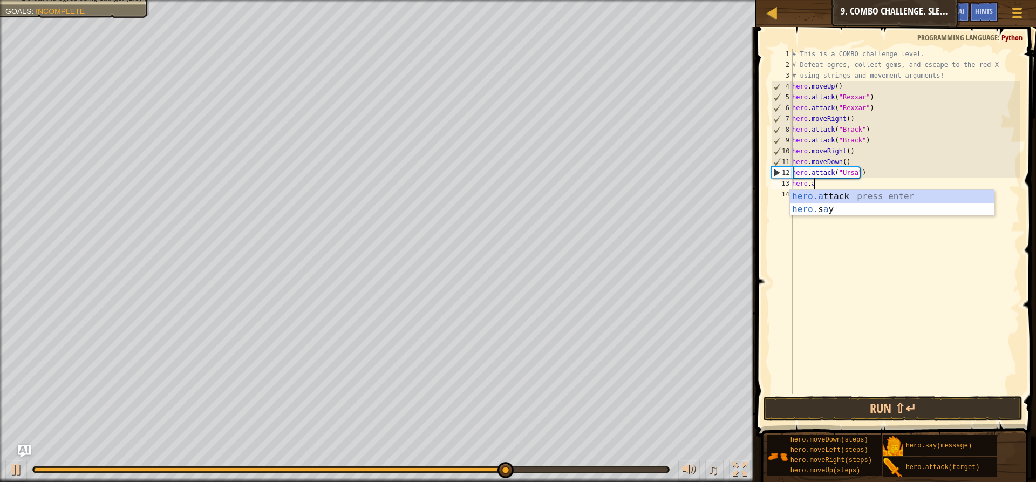
type textarea "h"
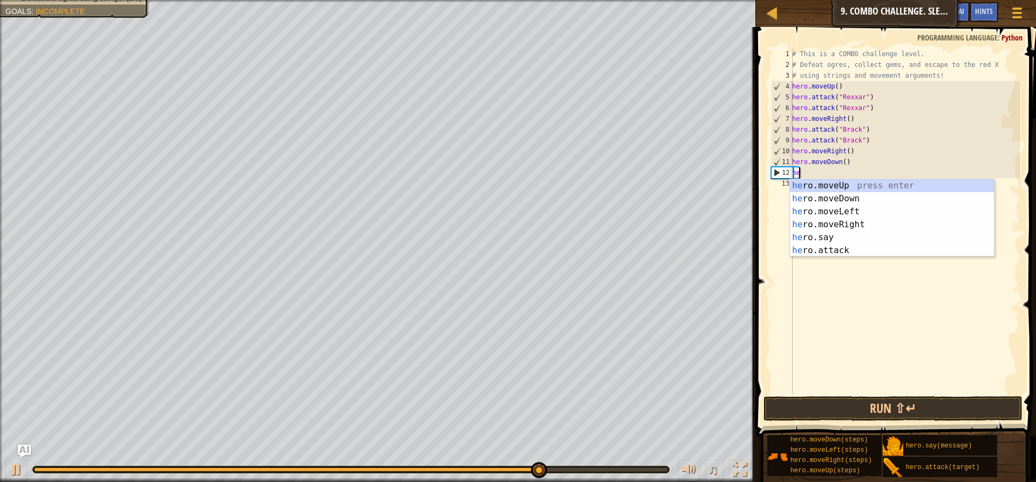
type textarea "h"
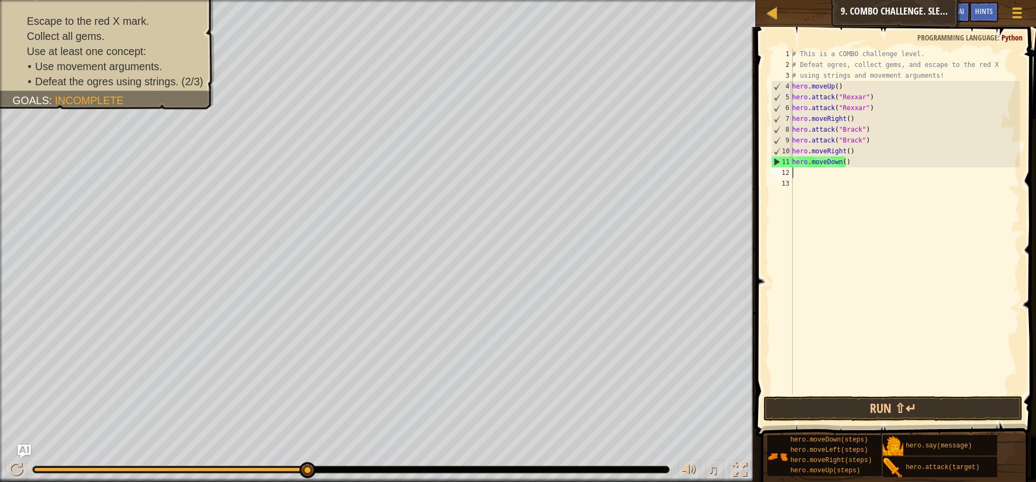
click at [852, 159] on div "# This is a COMBO challenge level. # Defeat [PERSON_NAME], collect gems, and es…" at bounding box center [905, 232] width 230 height 367
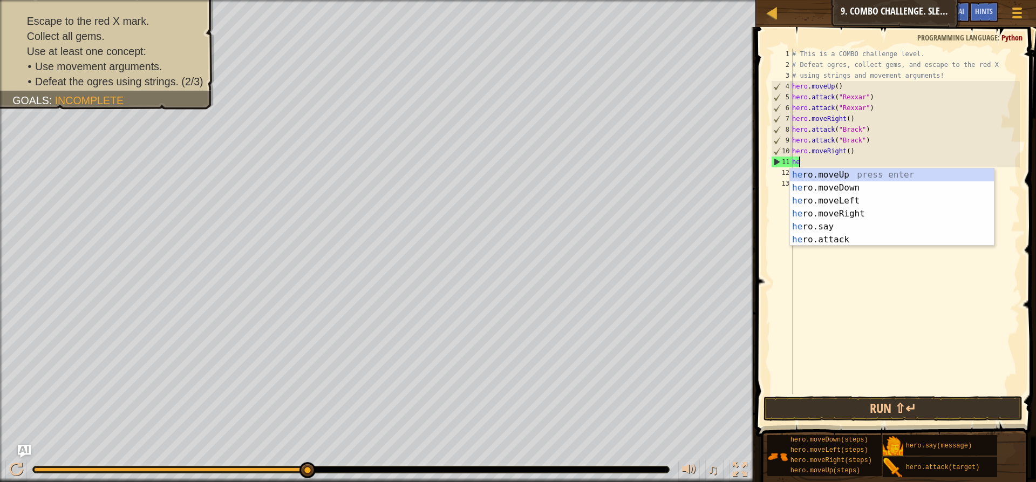
type textarea "h"
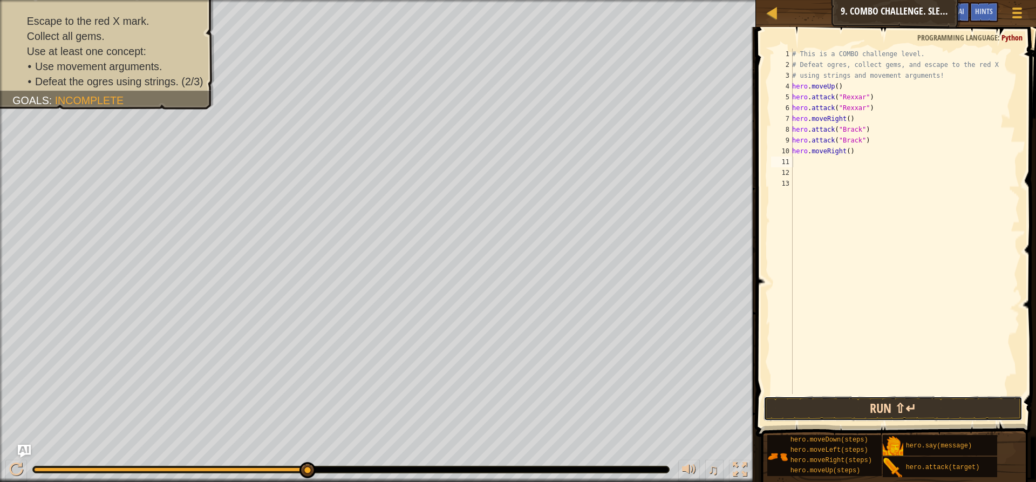
click at [780, 412] on button "Run ⇧↵" at bounding box center [893, 408] width 259 height 25
click at [860, 161] on div "# This is a COMBO challenge level. # Defeat [PERSON_NAME], collect gems, and es…" at bounding box center [905, 221] width 230 height 345
click at [859, 161] on div "# This is a COMBO challenge level. # Defeat [PERSON_NAME], collect gems, and es…" at bounding box center [905, 232] width 230 height 367
click at [792, 408] on button "Run ⇧↵" at bounding box center [893, 408] width 259 height 25
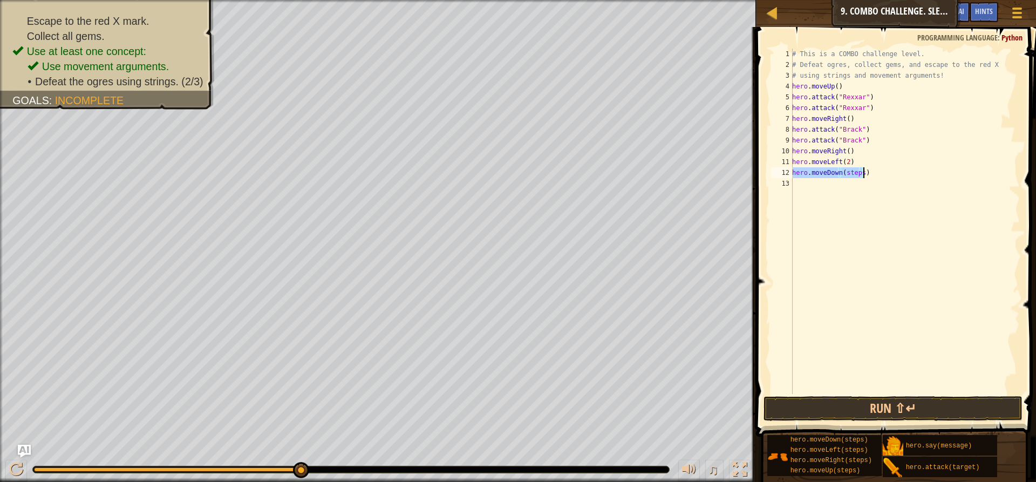
click at [857, 176] on div "# This is a COMBO challenge level. # Defeat [PERSON_NAME], collect gems, and es…" at bounding box center [905, 221] width 230 height 345
click at [859, 173] on div "# This is a COMBO challenge level. # Defeat [PERSON_NAME], collect gems, and es…" at bounding box center [905, 232] width 230 height 367
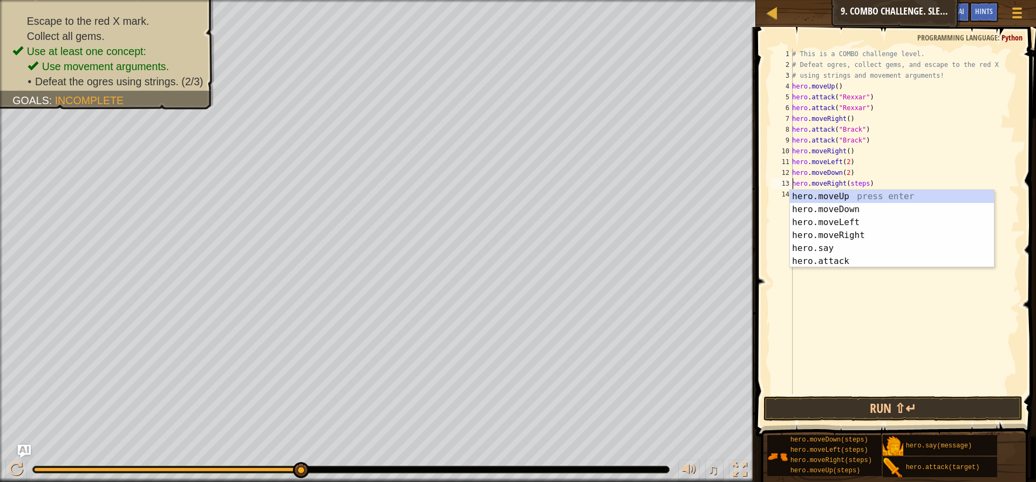
click at [862, 183] on div "# This is a COMBO challenge level. # Defeat [PERSON_NAME], collect gems, and es…" at bounding box center [905, 232] width 230 height 367
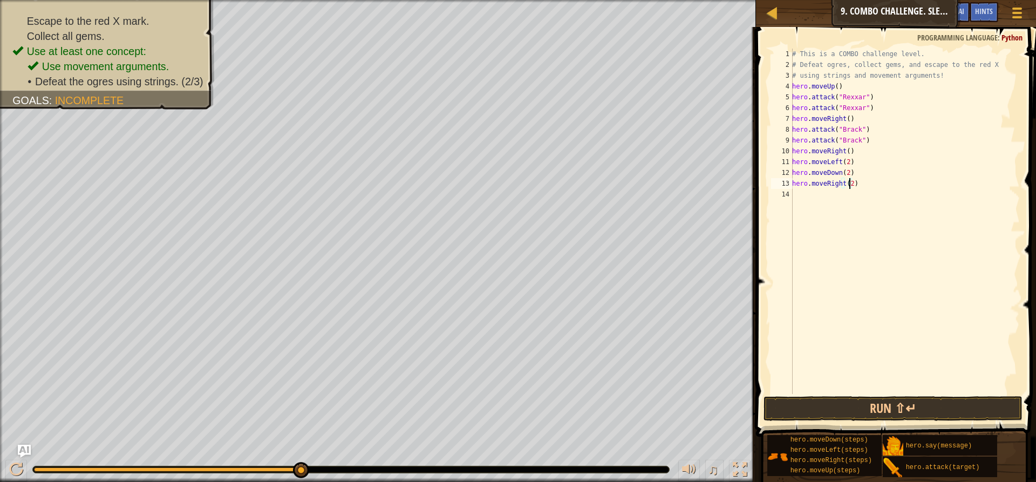
scroll to position [5, 4]
click at [805, 406] on button "Run ⇧↵" at bounding box center [893, 408] width 259 height 25
click at [853, 196] on div "# This is a COMBO challenge level. # Defeat [PERSON_NAME], collect gems, and es…" at bounding box center [905, 232] width 230 height 367
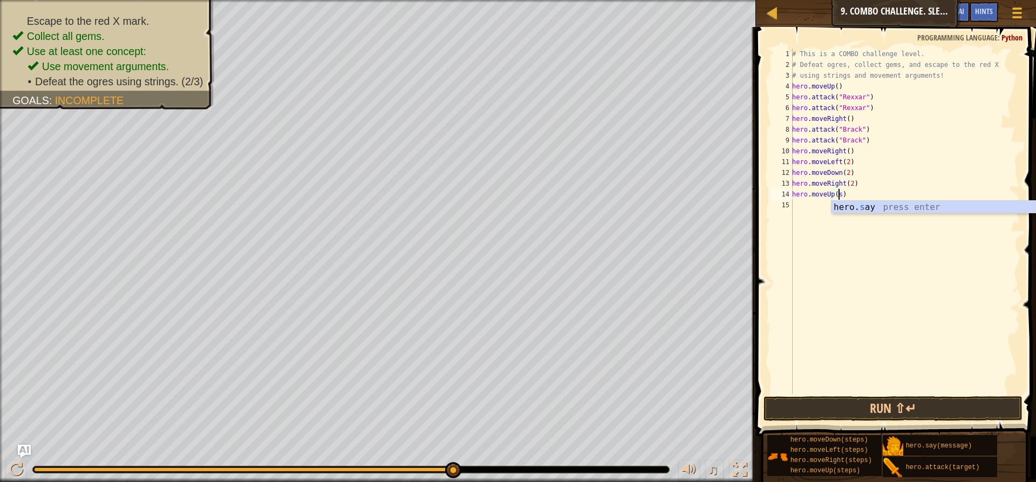
scroll to position [5, 3]
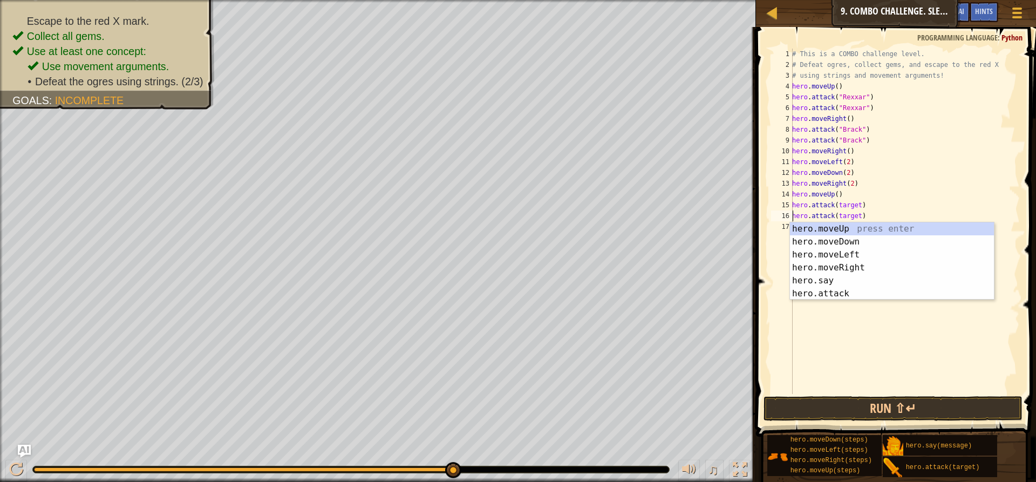
click at [857, 206] on div "# This is a COMBO challenge level. # Defeat [PERSON_NAME], collect gems, and es…" at bounding box center [905, 232] width 230 height 367
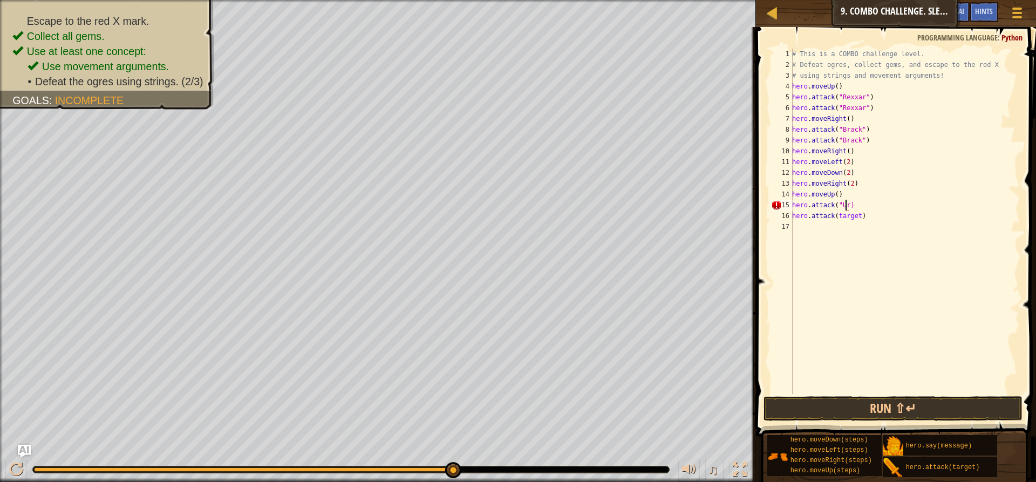
scroll to position [5, 4]
click at [855, 218] on div "# This is a COMBO challenge level. # Defeat [PERSON_NAME], collect gems, and es…" at bounding box center [905, 232] width 230 height 367
click at [852, 205] on div "# This is a COMBO challenge level. # Defeat [PERSON_NAME], collect gems, and es…" at bounding box center [905, 232] width 230 height 367
click at [856, 216] on div "# This is a COMBO challenge level. # Defeat [PERSON_NAME], collect gems, and es…" at bounding box center [905, 232] width 230 height 367
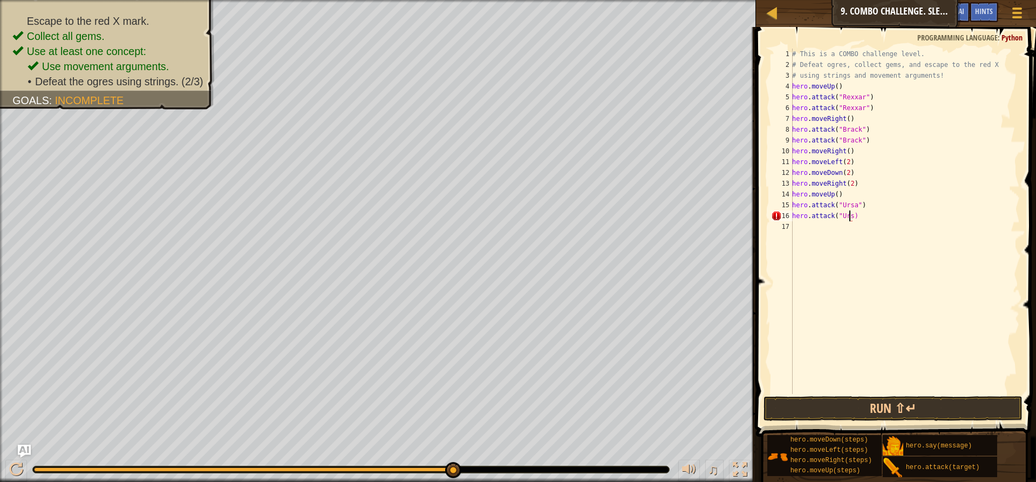
scroll to position [5, 4]
type textarea "hero.attack("Ursa")"
click at [807, 230] on div "# This is a COMBO challenge level. # Defeat [PERSON_NAME], collect gems, and es…" at bounding box center [905, 232] width 230 height 367
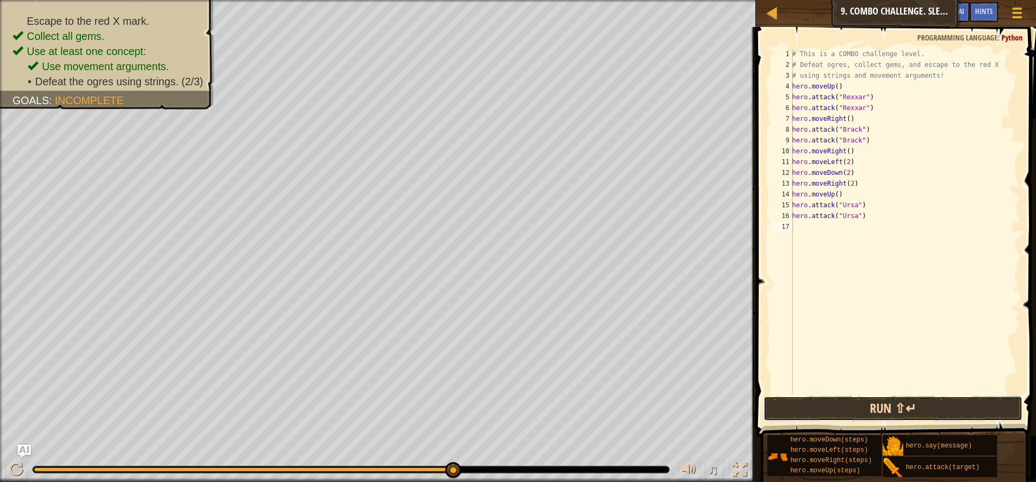
click at [835, 411] on button "Run ⇧↵" at bounding box center [893, 408] width 259 height 25
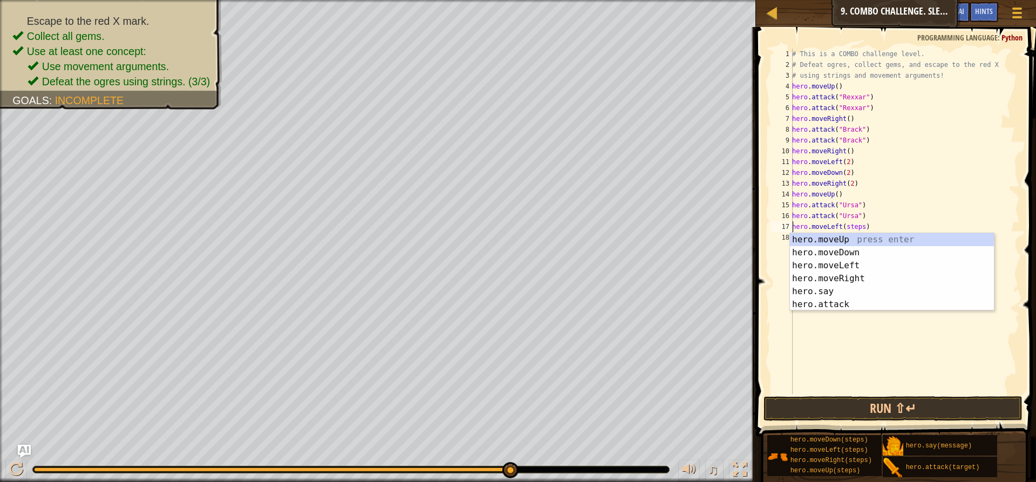
click at [859, 230] on div "# This is a COMBO challenge level. # Defeat [PERSON_NAME], collect gems, and es…" at bounding box center [905, 232] width 230 height 367
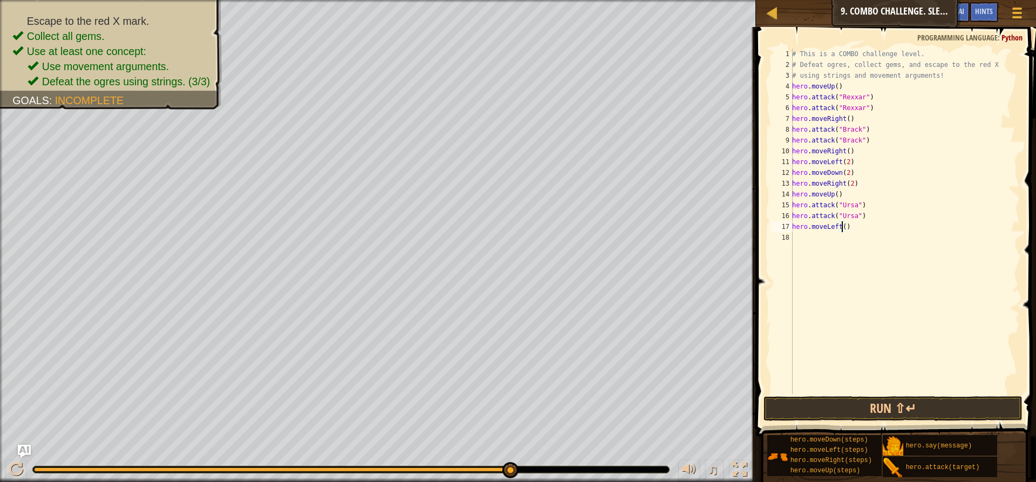
scroll to position [5, 4]
click at [863, 249] on div "# This is a COMBO challenge level. # Defeat [PERSON_NAME], collect gems, and es…" at bounding box center [905, 232] width 230 height 367
click at [851, 238] on div "# This is a COMBO challenge level. # Defeat [PERSON_NAME], collect gems, and es…" at bounding box center [905, 232] width 230 height 367
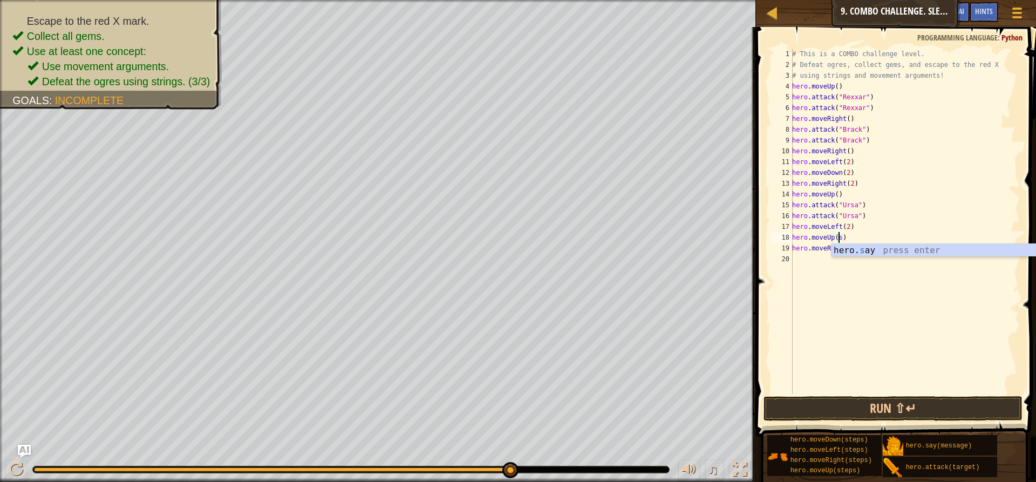
scroll to position [5, 3]
click at [842, 408] on button "Run ⇧↵" at bounding box center [893, 408] width 259 height 25
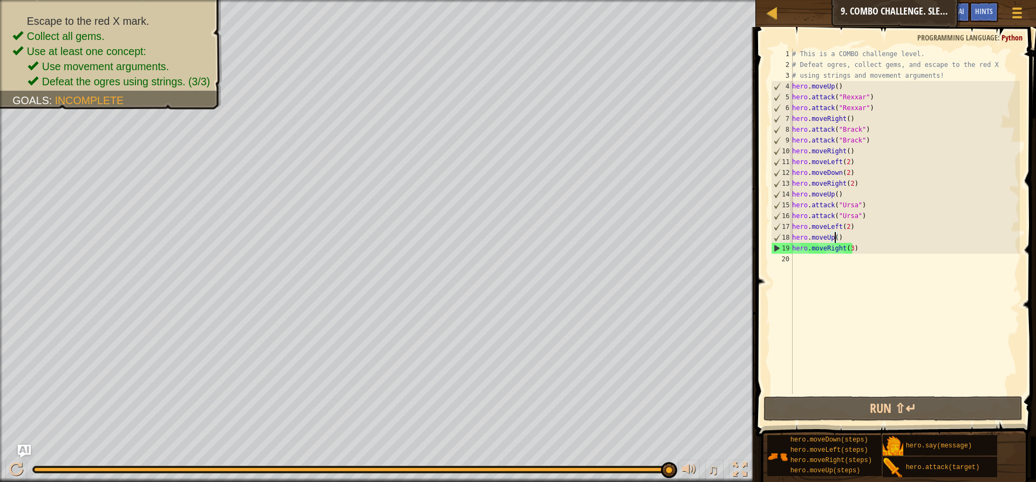
click at [850, 248] on div "# This is a COMBO challenge level. # Defeat [PERSON_NAME], collect gems, and es…" at bounding box center [905, 232] width 230 height 367
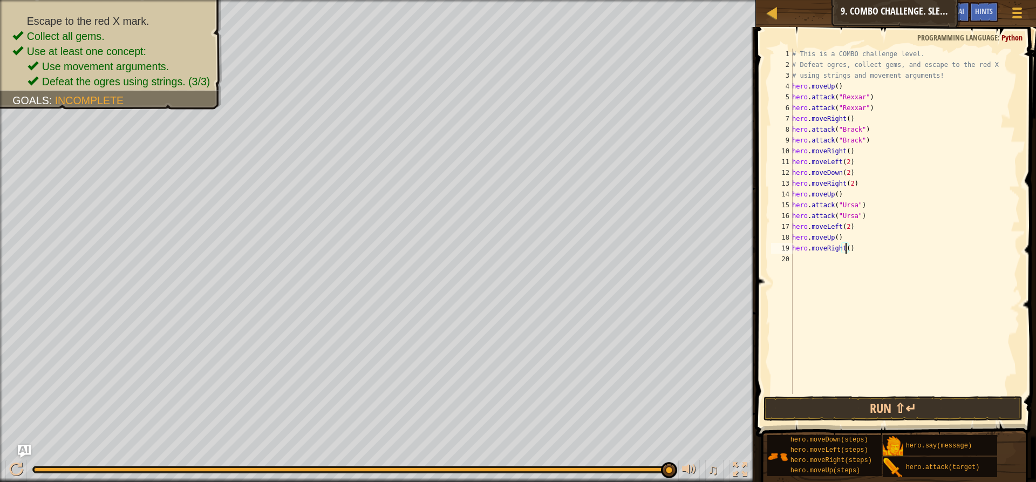
scroll to position [5, 4]
click at [914, 396] on button "Run ⇧↵" at bounding box center [893, 408] width 259 height 25
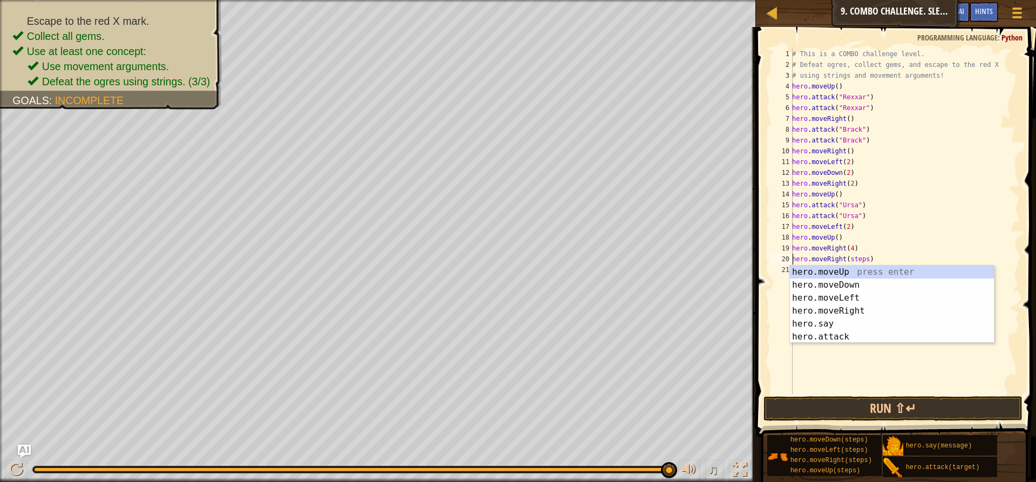
click at [862, 261] on div "# This is a COMBO challenge level. # Defeat [PERSON_NAME], collect gems, and es…" at bounding box center [905, 232] width 230 height 367
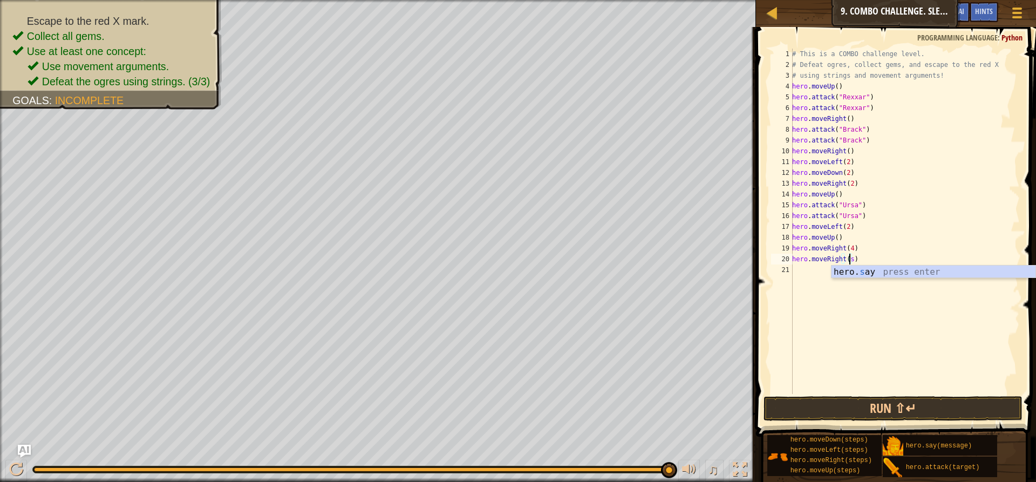
type textarea "hero.moveRight()"
click at [845, 399] on button "Run ⇧↵" at bounding box center [893, 408] width 259 height 25
